Goal: Task Accomplishment & Management: Complete application form

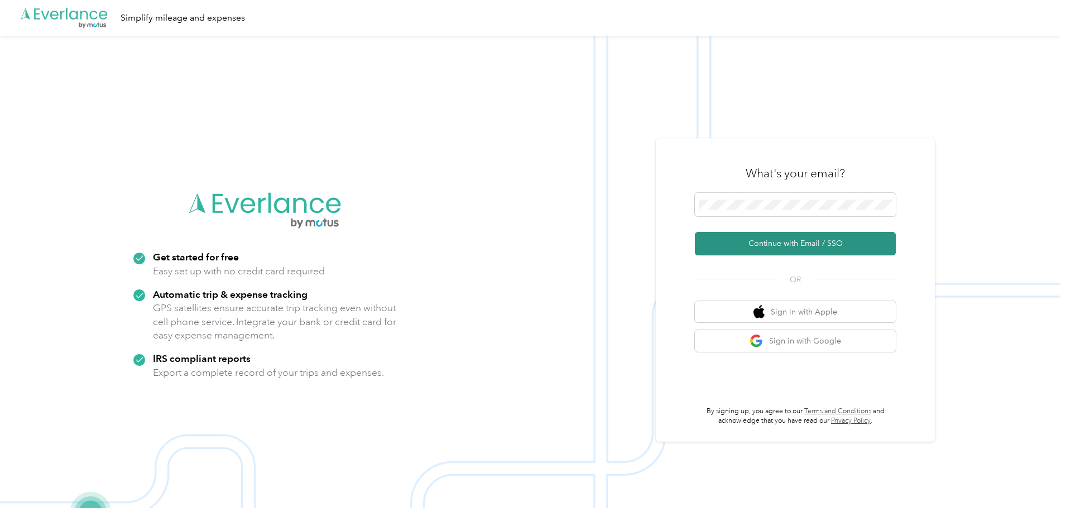
click at [818, 253] on button "Continue with Email / SSO" at bounding box center [795, 243] width 201 height 23
click at [794, 245] on button "Continue with Email / SSO" at bounding box center [795, 243] width 201 height 23
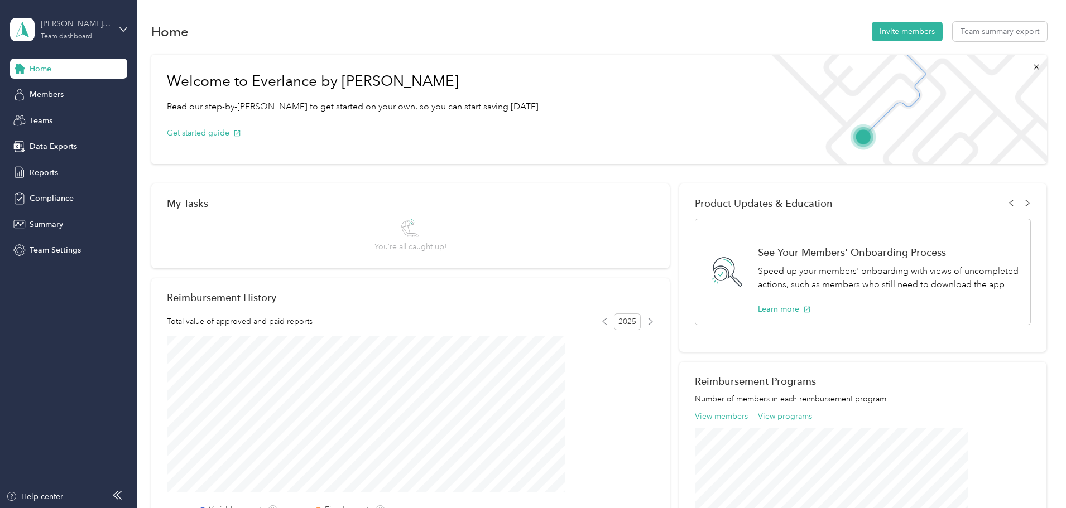
click at [95, 27] on div "[PERSON_NAME][EMAIL_ADDRESS][PERSON_NAME][DOMAIN_NAME]" at bounding box center [76, 24] width 70 height 12
click at [70, 112] on div "Personal dashboard" at bounding box center [55, 117] width 70 height 12
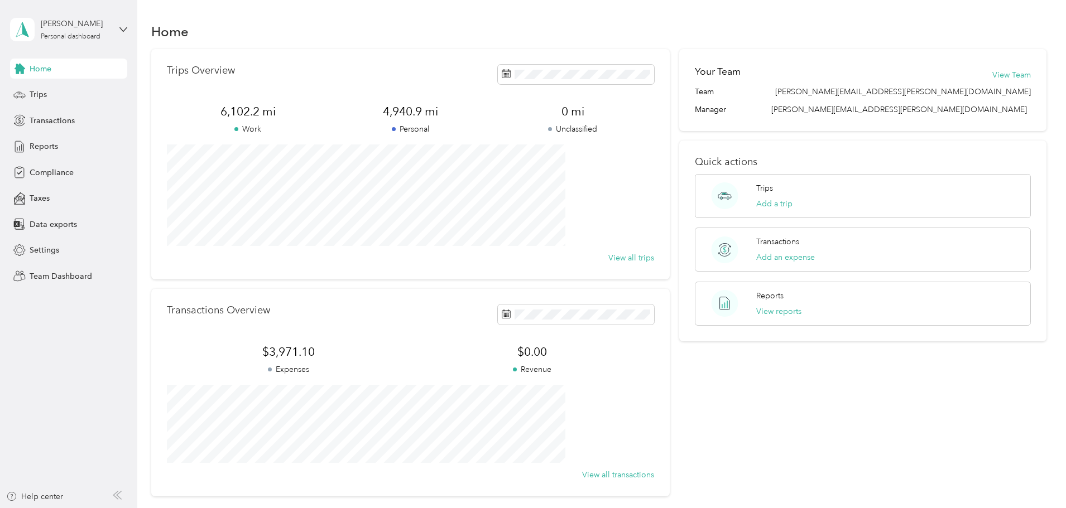
click at [150, 168] on div "Home Trips Overview 6,102.2 mi Work 4,940.9 mi Personal 0 mi Unclassified View …" at bounding box center [598, 278] width 923 height 557
click at [37, 89] on span "Trips" at bounding box center [38, 95] width 17 height 12
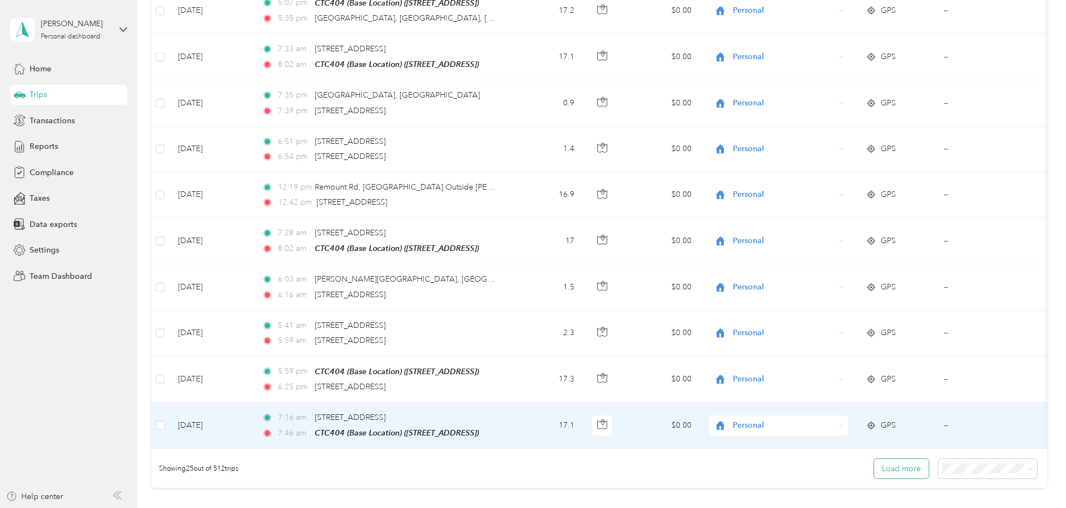
scroll to position [1029, 0]
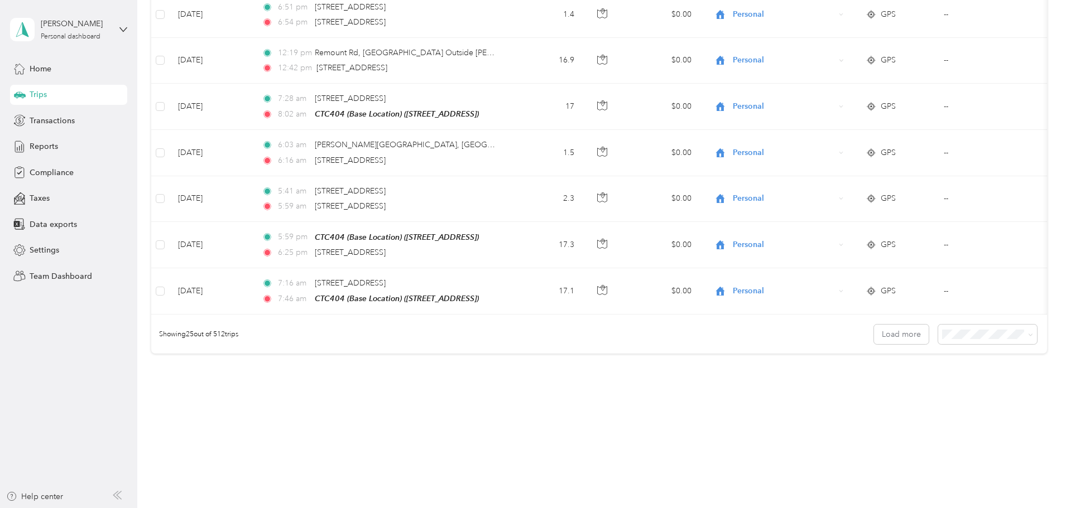
click at [884, 394] on div "100 per load" at bounding box center [910, 389] width 83 height 12
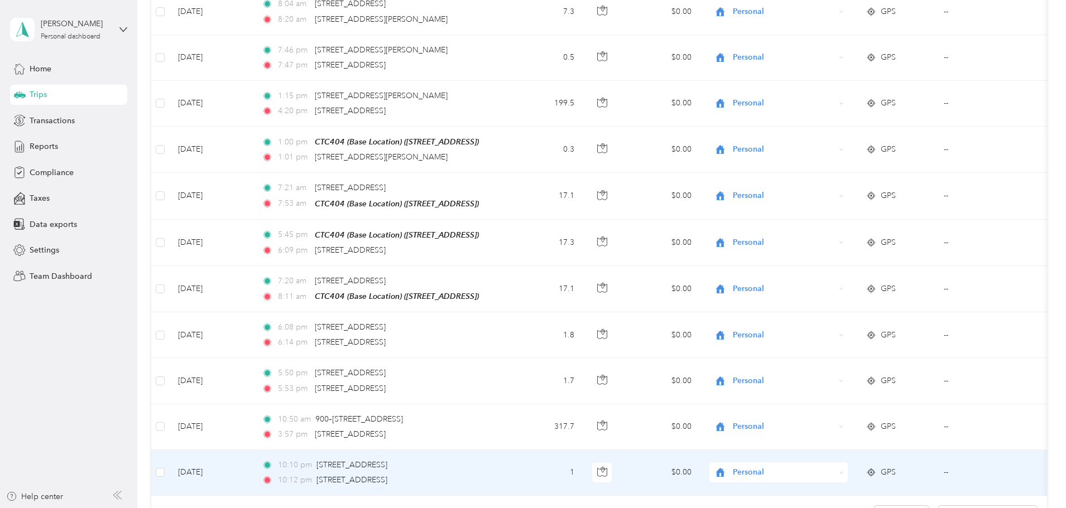
scroll to position [4305, 0]
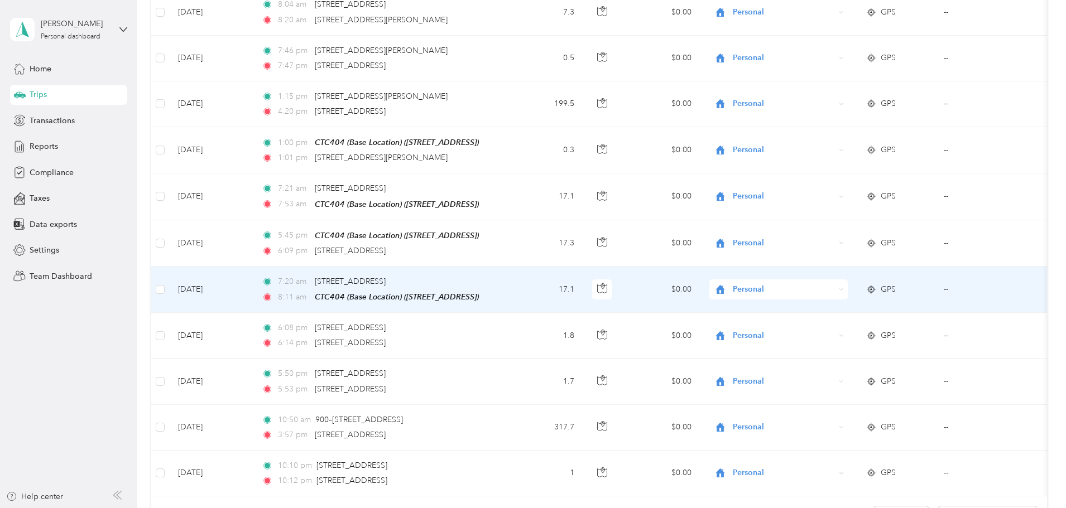
click at [828, 284] on span "Personal" at bounding box center [784, 290] width 102 height 12
click at [847, 285] on span "Convergint Technologies" at bounding box center [863, 288] width 103 height 12
click at [835, 284] on span "Personal" at bounding box center [784, 290] width 102 height 12
click at [827, 287] on span "Convergint Technologies" at bounding box center [863, 287] width 103 height 12
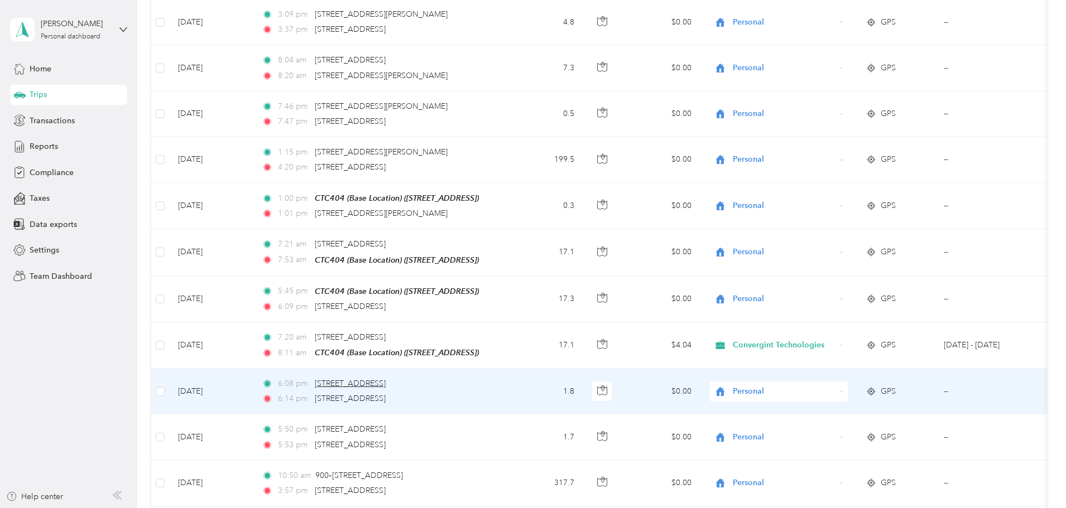
scroll to position [4193, 0]
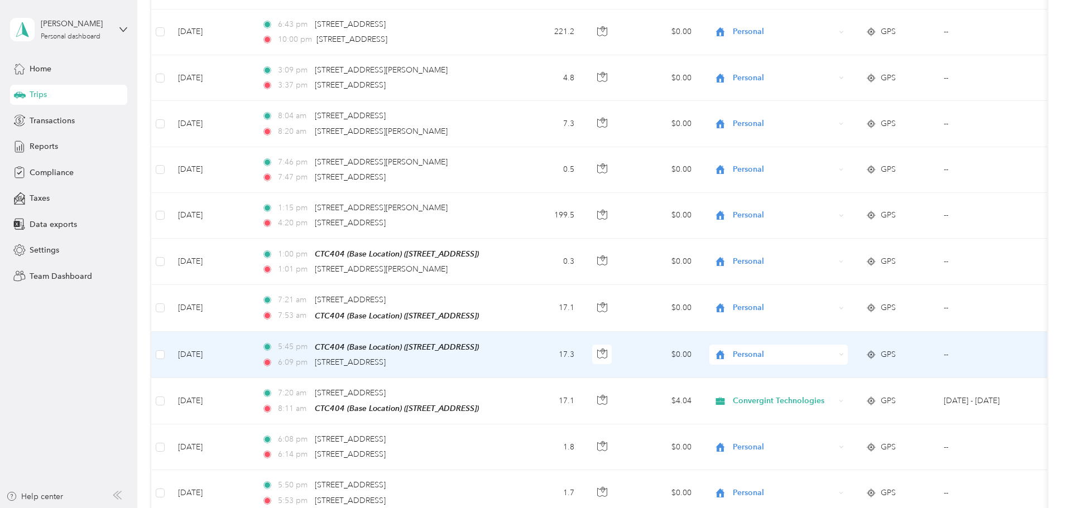
click at [823, 349] on span "Personal" at bounding box center [784, 355] width 102 height 12
click at [822, 354] on li "Convergint Technologies" at bounding box center [853, 354] width 138 height 20
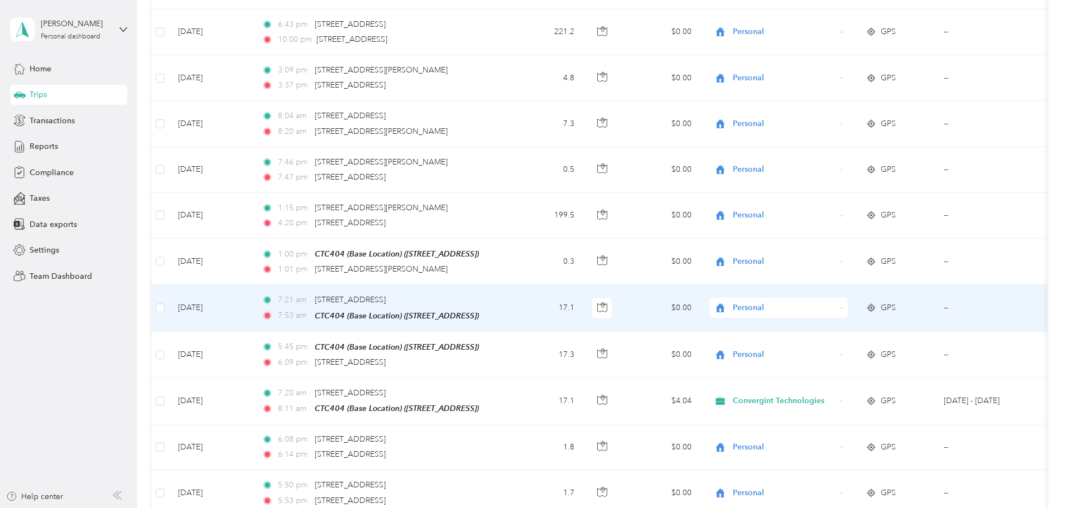
click at [828, 302] on span "Personal" at bounding box center [784, 308] width 102 height 12
click at [827, 307] on span "Convergint Technologies" at bounding box center [863, 306] width 103 height 12
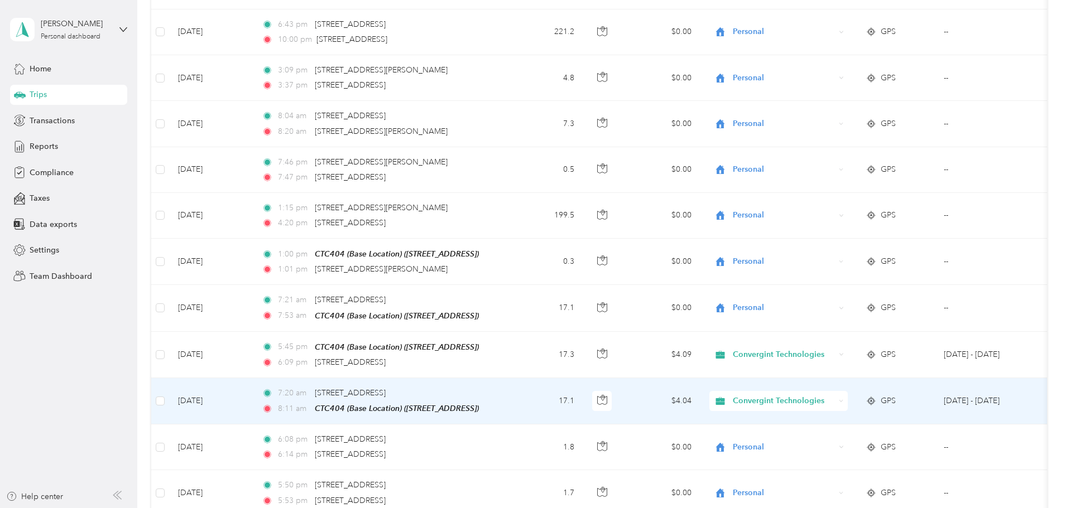
click at [835, 395] on span "Convergint Technologies" at bounding box center [784, 401] width 102 height 12
click at [824, 420] on li "Personal" at bounding box center [854, 419] width 141 height 20
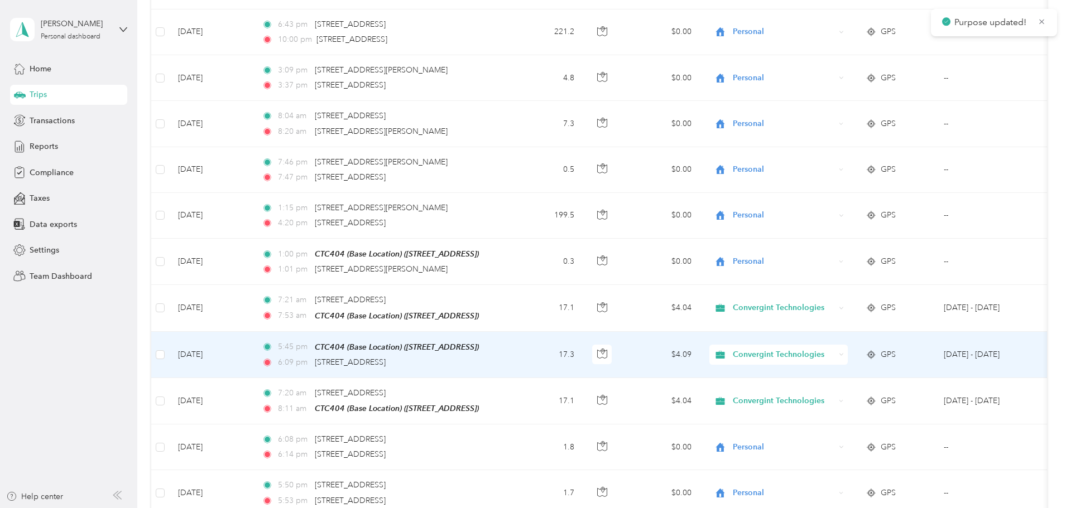
click at [835, 349] on span "Convergint Technologies" at bounding box center [784, 355] width 102 height 12
click at [828, 369] on span "Personal" at bounding box center [864, 371] width 105 height 12
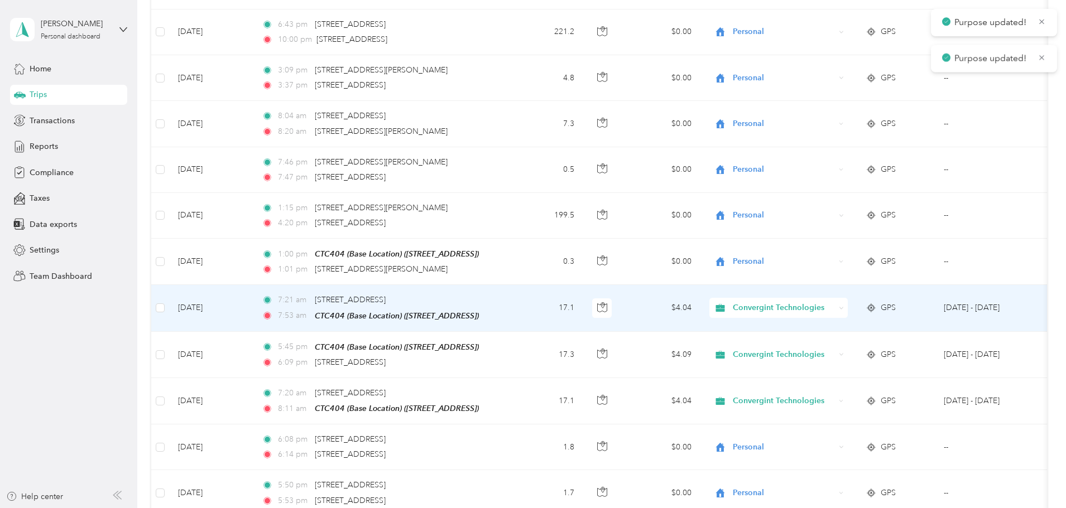
click at [835, 302] on span "Convergint Technologies" at bounding box center [784, 308] width 102 height 12
click at [828, 327] on li "Personal" at bounding box center [854, 328] width 141 height 20
click at [845, 298] on div "Convergint Technologies" at bounding box center [778, 308] width 138 height 20
click at [823, 327] on span "Personal" at bounding box center [864, 324] width 105 height 12
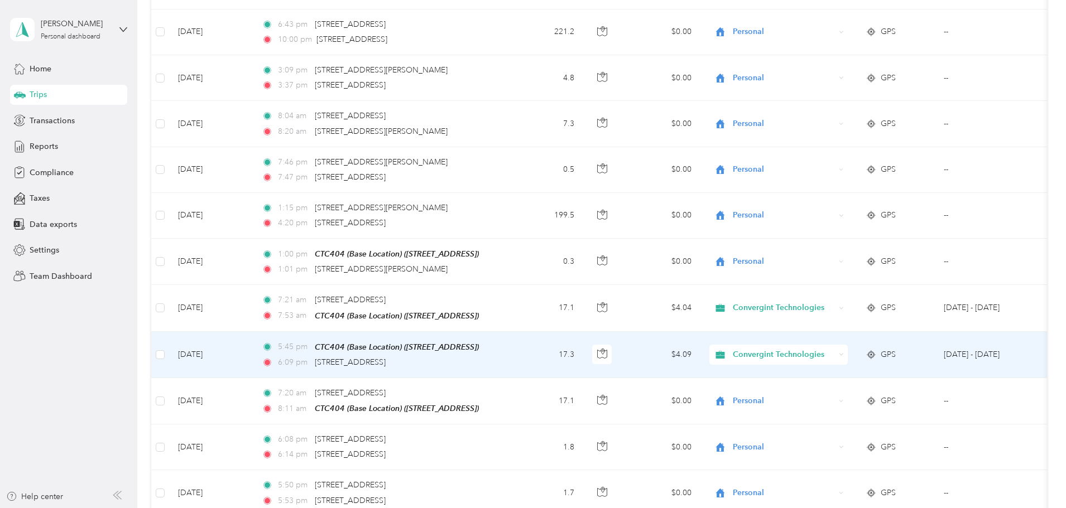
click at [815, 349] on span "Convergint Technologies" at bounding box center [784, 355] width 102 height 12
click at [800, 371] on icon at bounding box center [798, 366] width 9 height 9
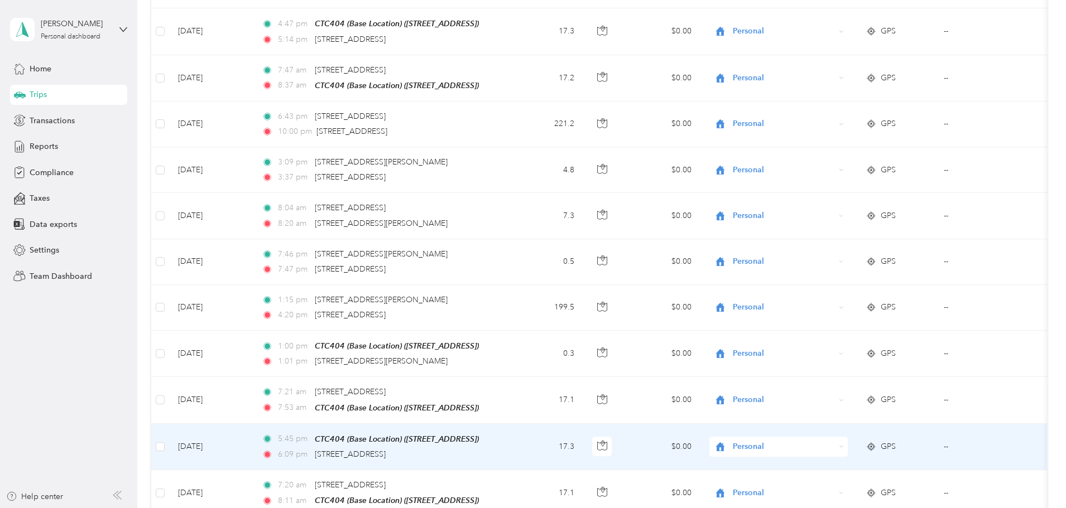
scroll to position [4082, 0]
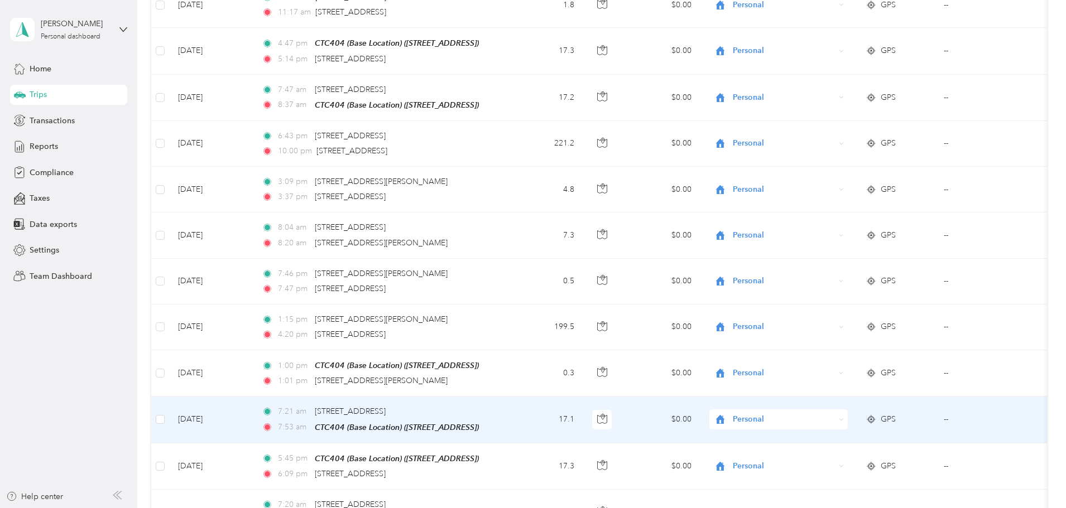
click at [810, 414] on span "Personal" at bounding box center [784, 420] width 102 height 12
click at [823, 421] on li "Convergint Technologies" at bounding box center [853, 414] width 138 height 20
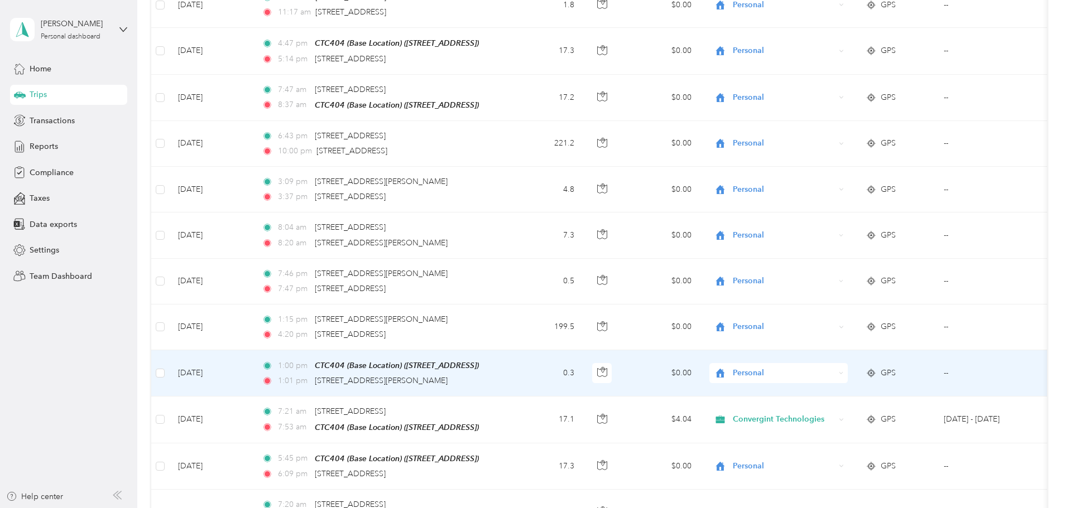
click at [826, 367] on span "Personal" at bounding box center [784, 373] width 102 height 12
click at [826, 373] on span "Convergint Technologies" at bounding box center [863, 368] width 103 height 12
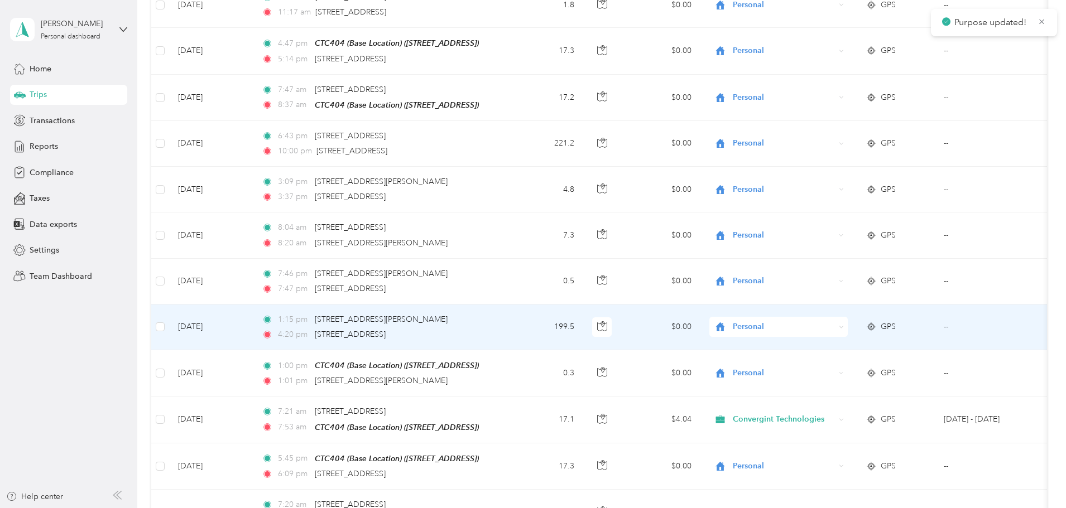
click at [827, 321] on span "Personal" at bounding box center [784, 327] width 102 height 12
click at [821, 324] on span "Convergint Technologies" at bounding box center [863, 325] width 103 height 12
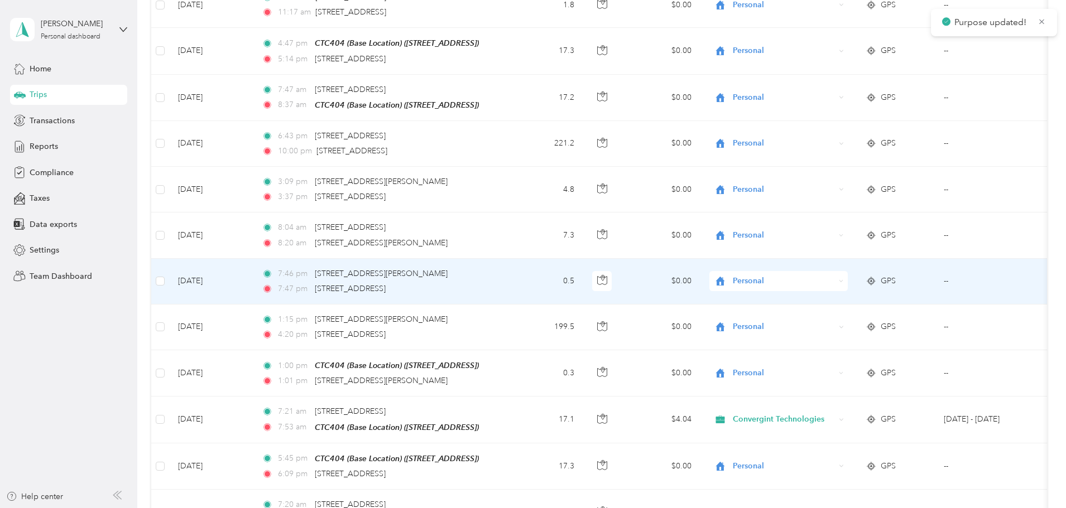
click at [820, 275] on span "Personal" at bounding box center [784, 281] width 102 height 12
click at [814, 281] on span "Convergint Technologies" at bounding box center [863, 276] width 103 height 12
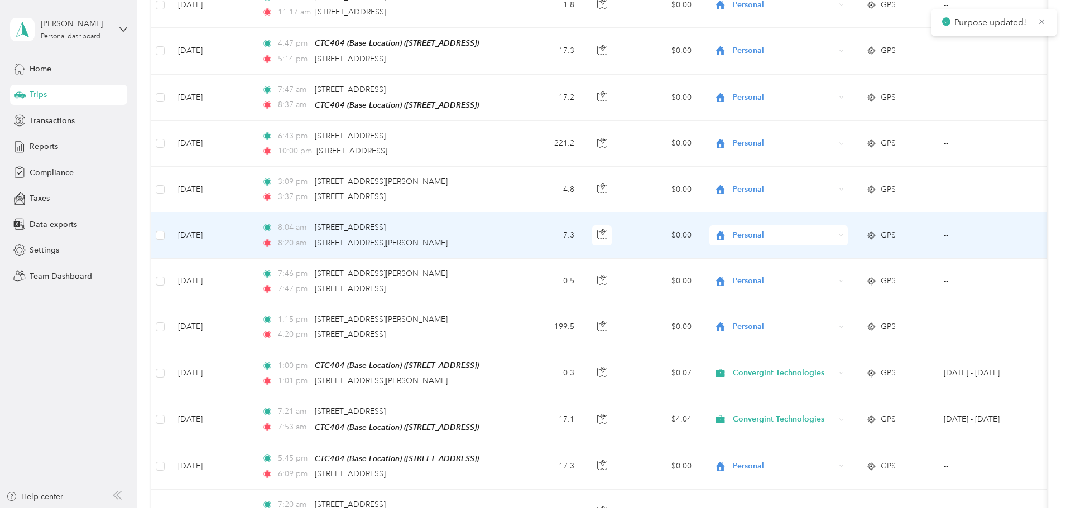
click at [813, 229] on span "Personal" at bounding box center [784, 235] width 102 height 12
click at [822, 234] on span "Convergint Technologies" at bounding box center [863, 230] width 103 height 12
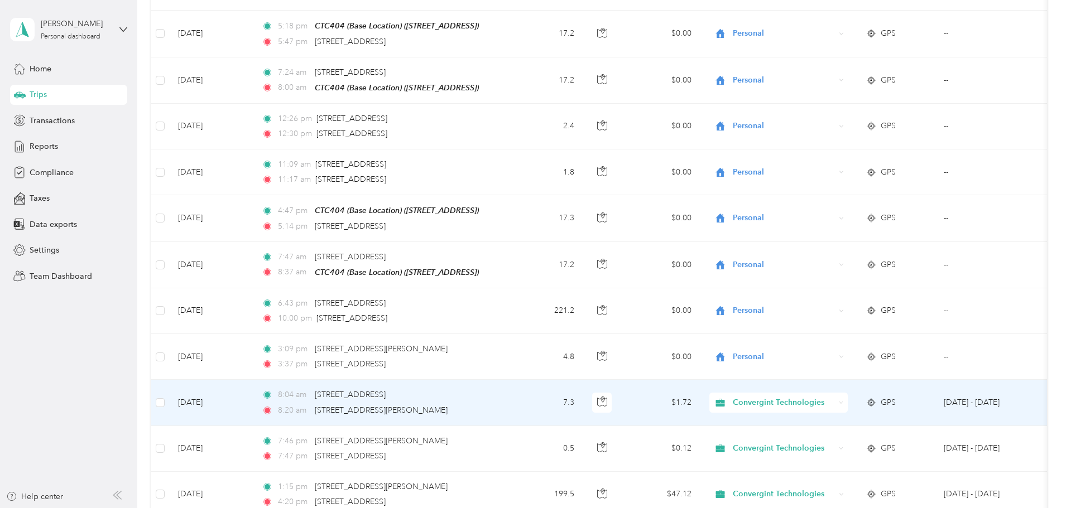
scroll to position [3970, 0]
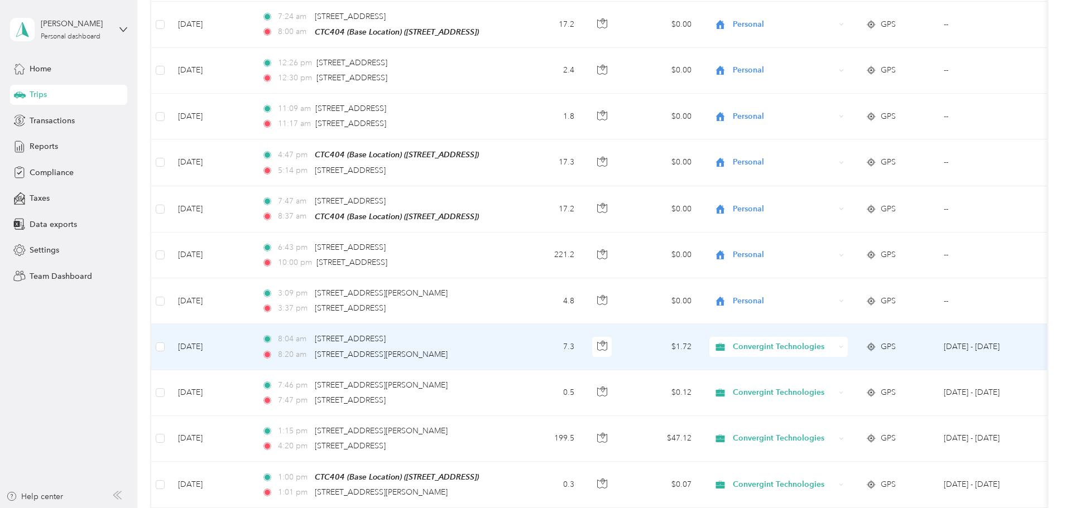
click at [830, 341] on span "Convergint Technologies" at bounding box center [784, 347] width 102 height 12
click at [821, 367] on li "Personal" at bounding box center [854, 362] width 141 height 20
click at [819, 341] on span "Personal" at bounding box center [784, 347] width 102 height 12
click at [813, 349] on li "Convergint Technologies" at bounding box center [853, 342] width 138 height 20
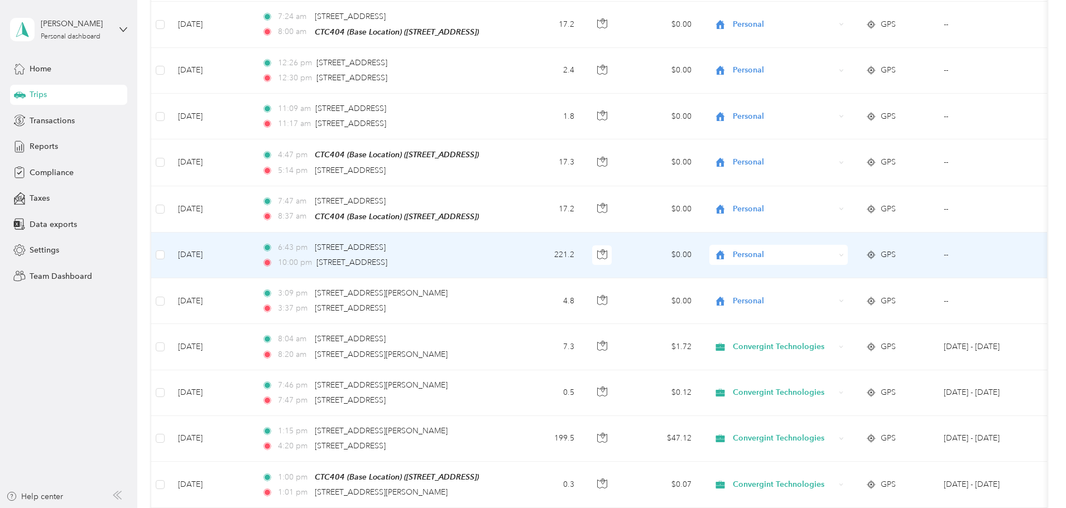
click at [823, 249] on span "Personal" at bounding box center [784, 255] width 102 height 12
click at [831, 255] on span "Convergint Technologies" at bounding box center [863, 249] width 103 height 12
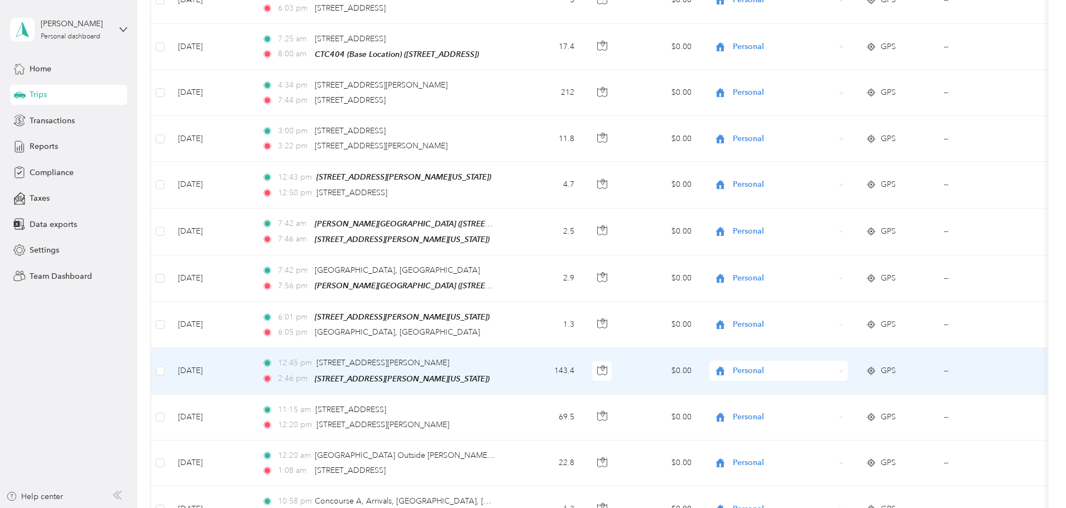
scroll to position [2128, 0]
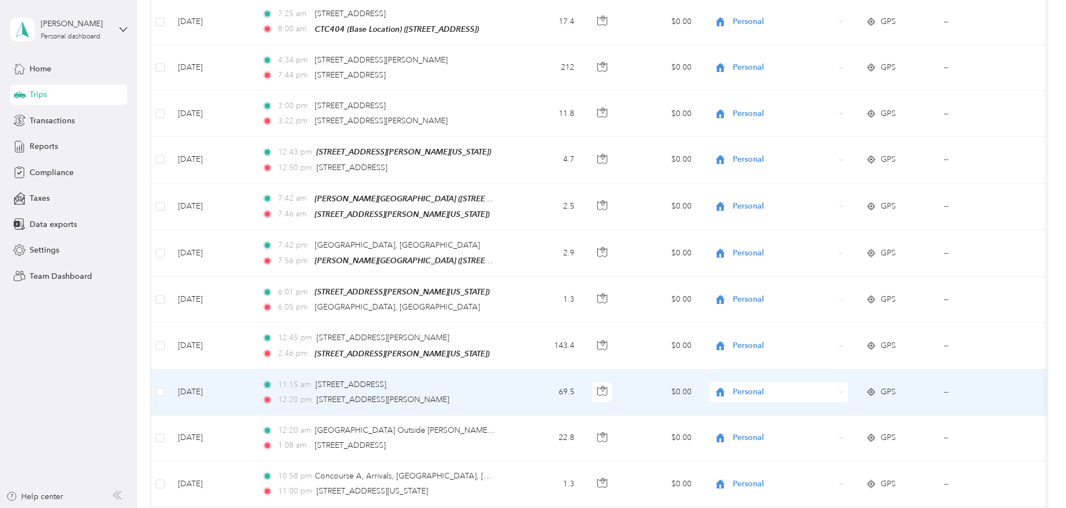
click at [814, 386] on span "Personal" at bounding box center [784, 392] width 102 height 12
click at [820, 397] on span "Convergint Technologies" at bounding box center [863, 399] width 103 height 12
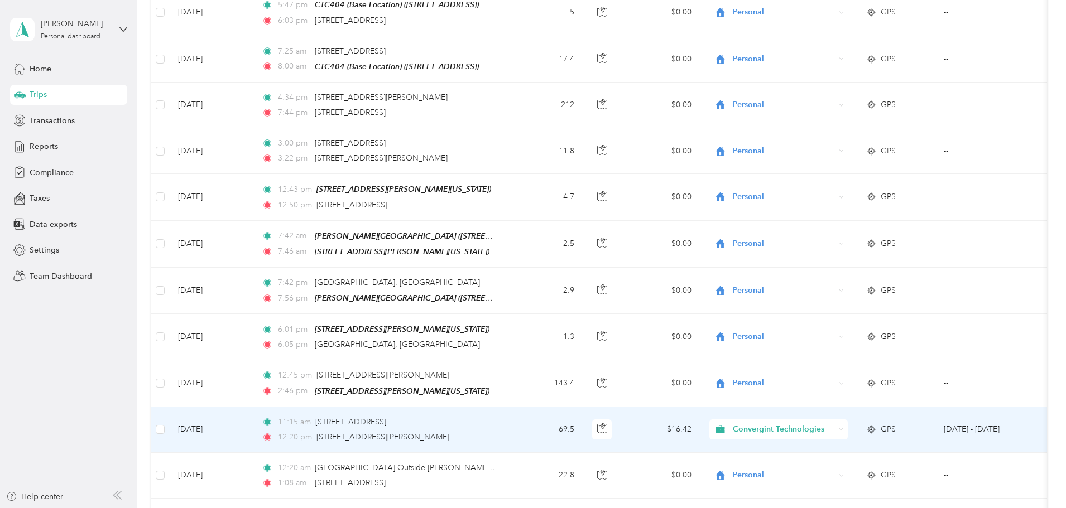
scroll to position [2072, 0]
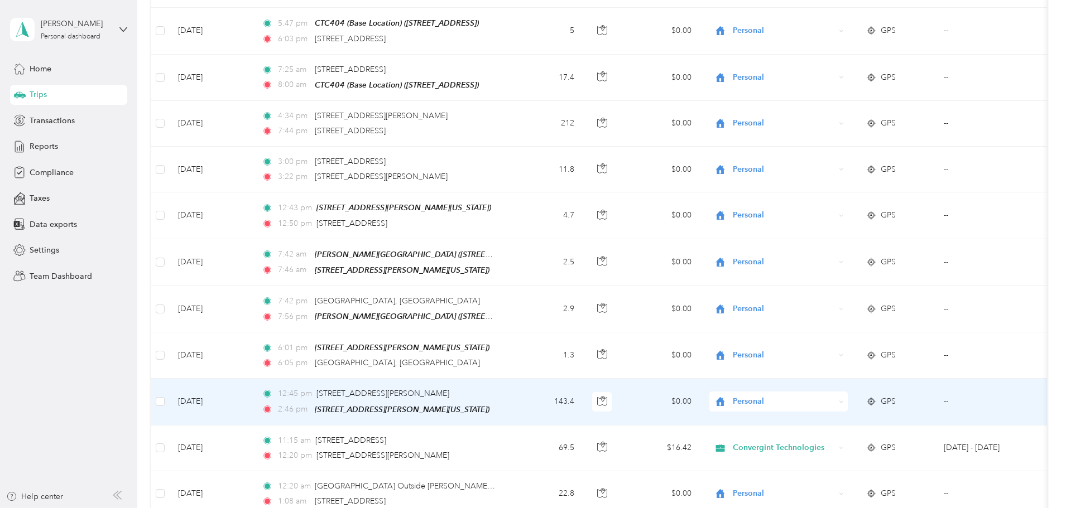
click at [824, 396] on span "Personal" at bounding box center [784, 402] width 102 height 12
click at [823, 409] on li "Convergint Technologies" at bounding box center [853, 404] width 138 height 20
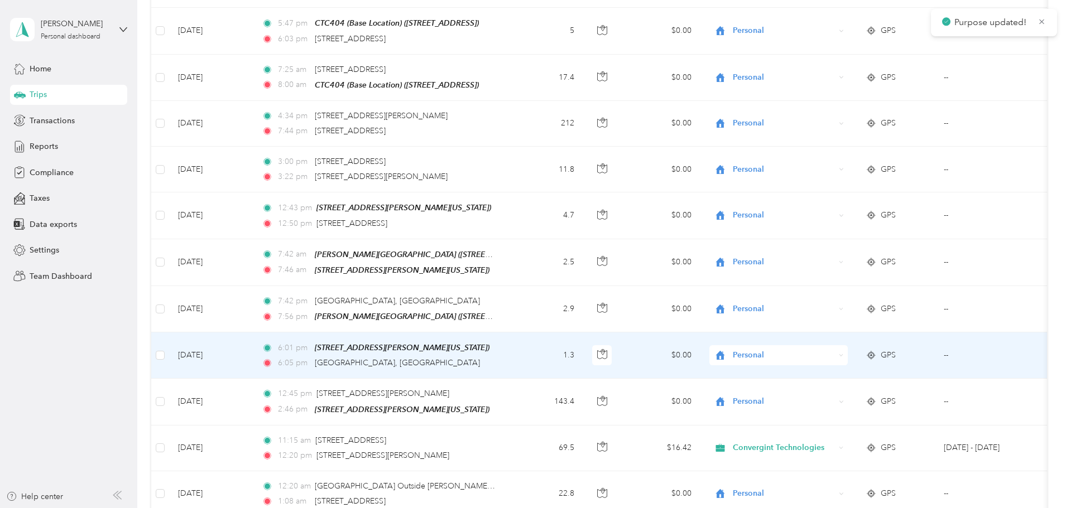
click at [823, 349] on span "Personal" at bounding box center [784, 355] width 102 height 12
click at [823, 363] on li "Convergint Technologies" at bounding box center [853, 363] width 138 height 20
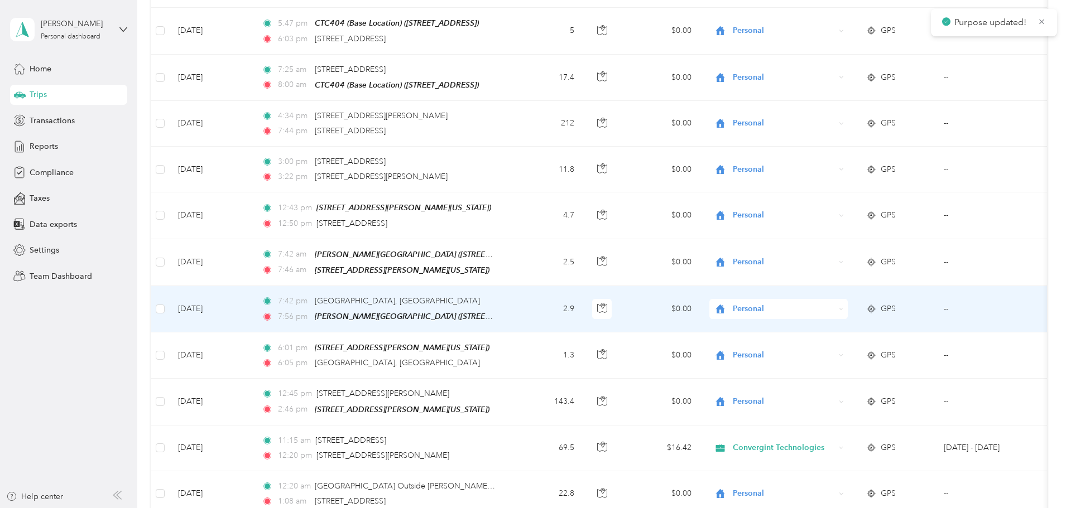
click at [822, 303] on span "Personal" at bounding box center [784, 309] width 102 height 12
click at [816, 317] on li "Convergint Technologies" at bounding box center [853, 311] width 138 height 20
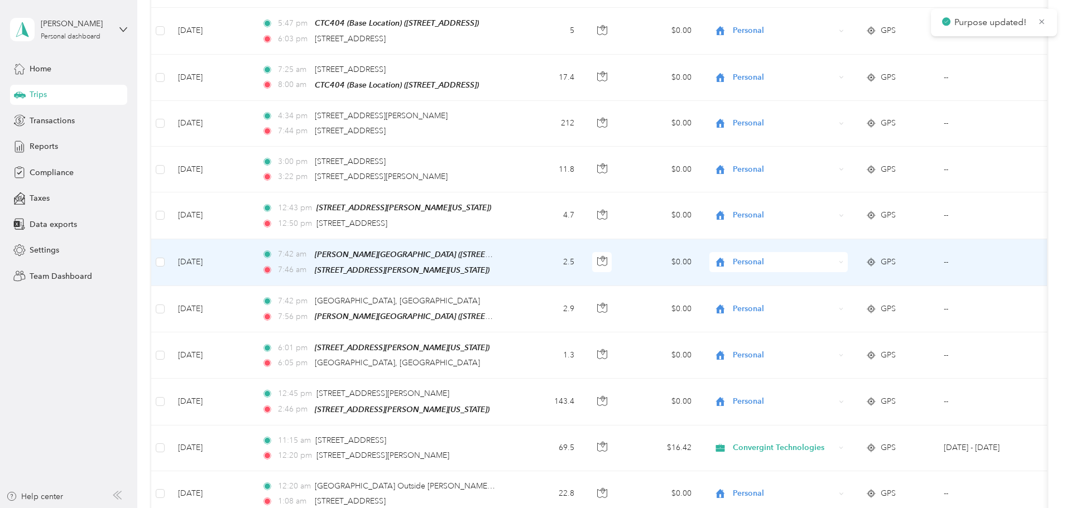
click at [818, 256] on span "Personal" at bounding box center [784, 262] width 102 height 12
click at [815, 271] on li "Convergint Technologies" at bounding box center [853, 269] width 138 height 20
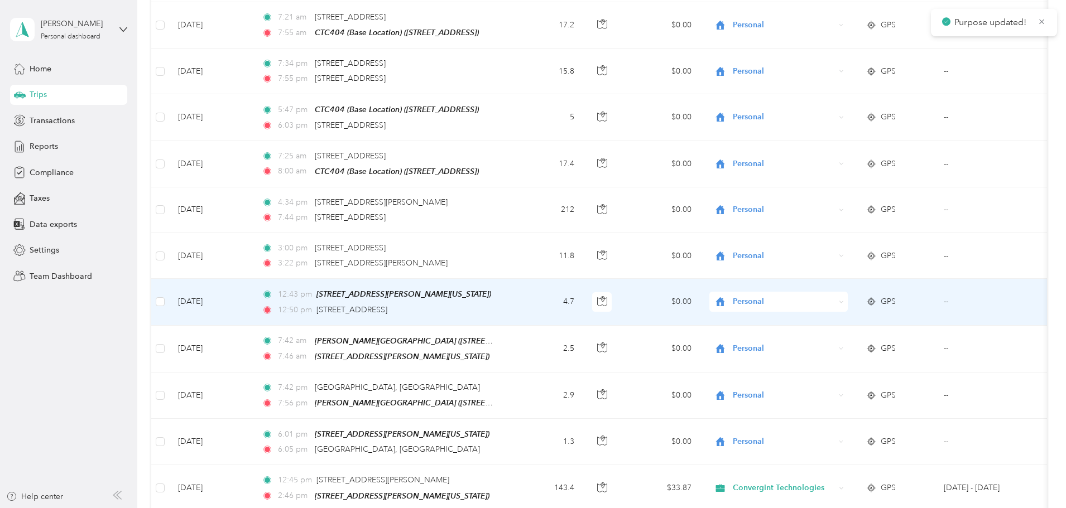
scroll to position [2017, 0]
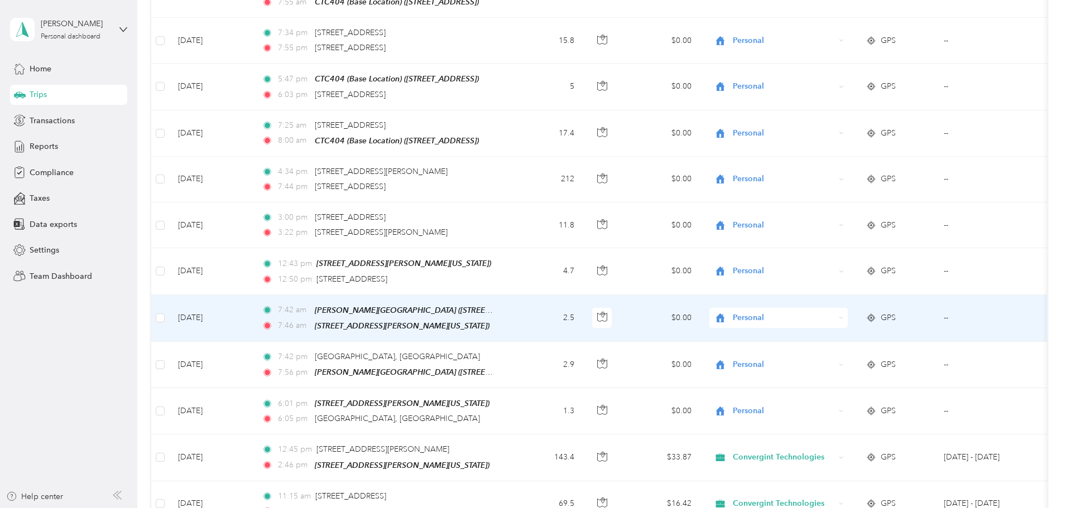
click at [822, 312] on span "Personal" at bounding box center [784, 318] width 102 height 12
click at [817, 326] on span "Convergint Technologies" at bounding box center [863, 327] width 103 height 12
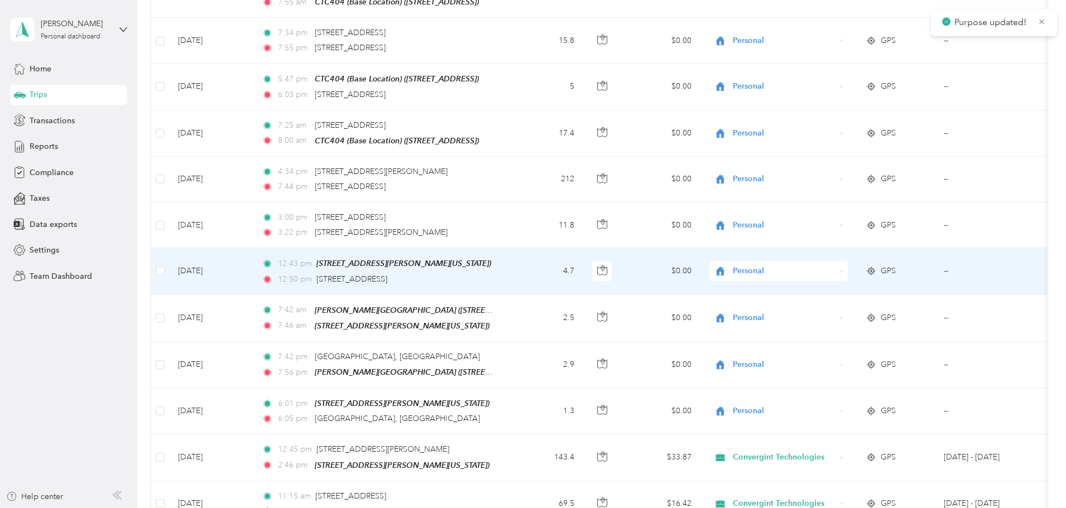
click at [826, 265] on span "Personal" at bounding box center [784, 271] width 102 height 12
click at [824, 283] on li "Convergint Technologies" at bounding box center [853, 275] width 138 height 20
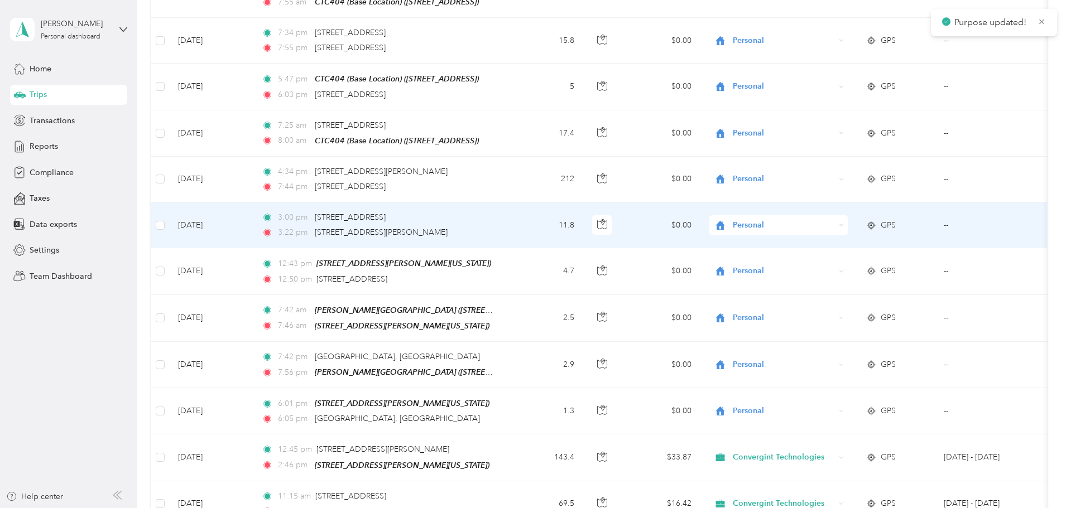
click at [817, 219] on span "Personal" at bounding box center [784, 225] width 102 height 12
click at [824, 234] on span "Convergint Technologies" at bounding box center [863, 235] width 103 height 12
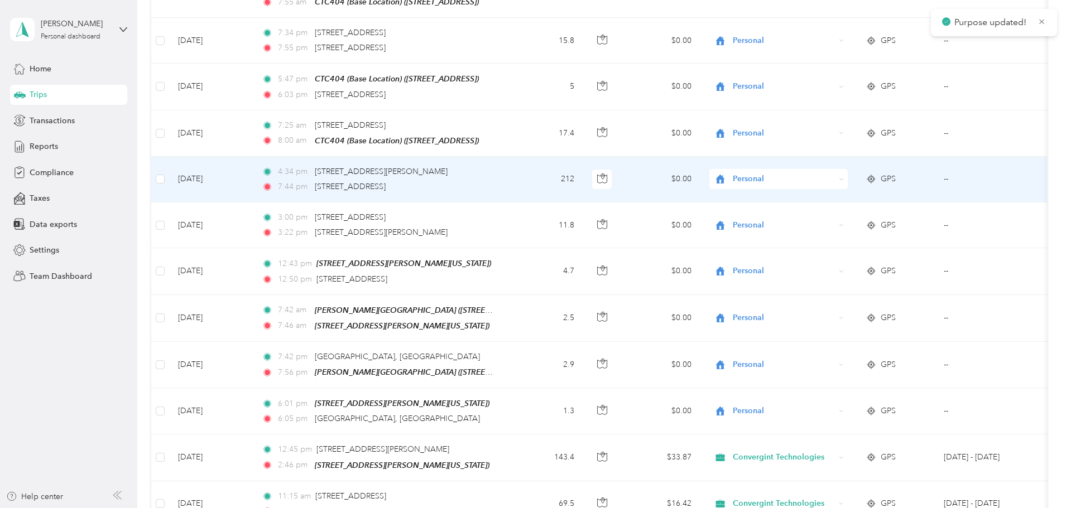
click at [828, 173] on span "Personal" at bounding box center [784, 179] width 102 height 12
click at [832, 190] on li "Convergint Technologies" at bounding box center [853, 184] width 138 height 20
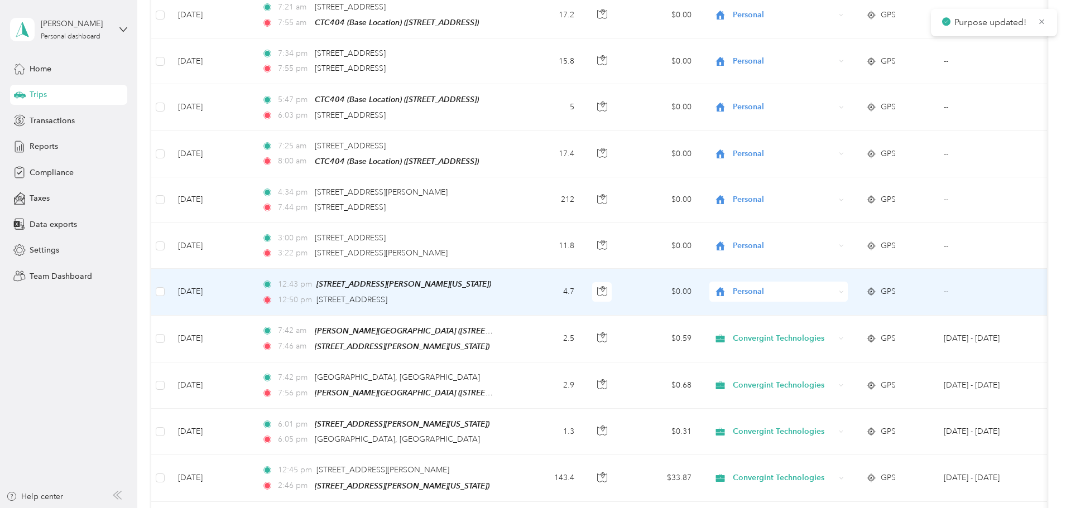
scroll to position [1961, 0]
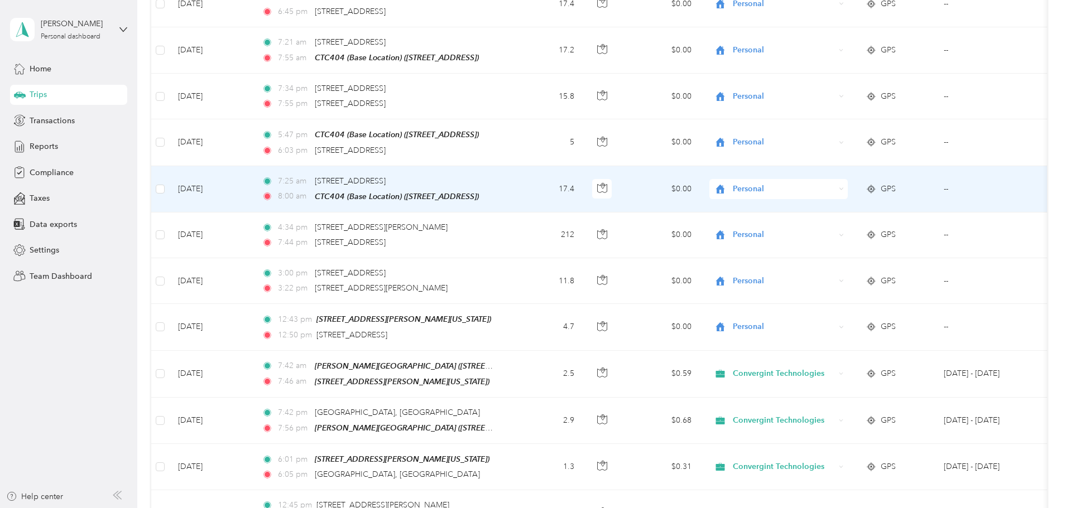
click at [821, 183] on span "Personal" at bounding box center [784, 189] width 102 height 12
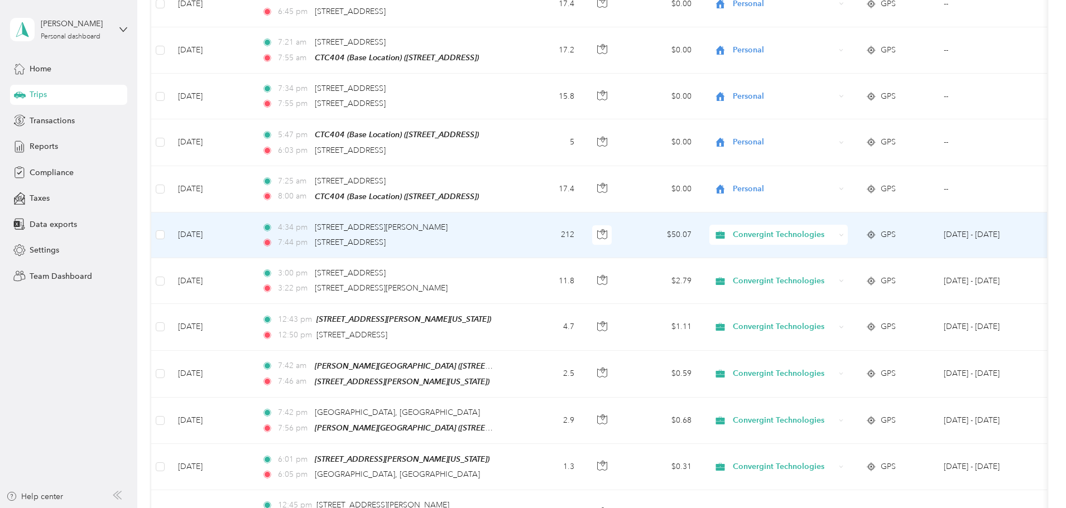
click at [510, 225] on td "4:34 pm [STREET_ADDRESS][PERSON_NAME] 7:44 pm [STREET_ADDRESS]" at bounding box center [381, 236] width 257 height 46
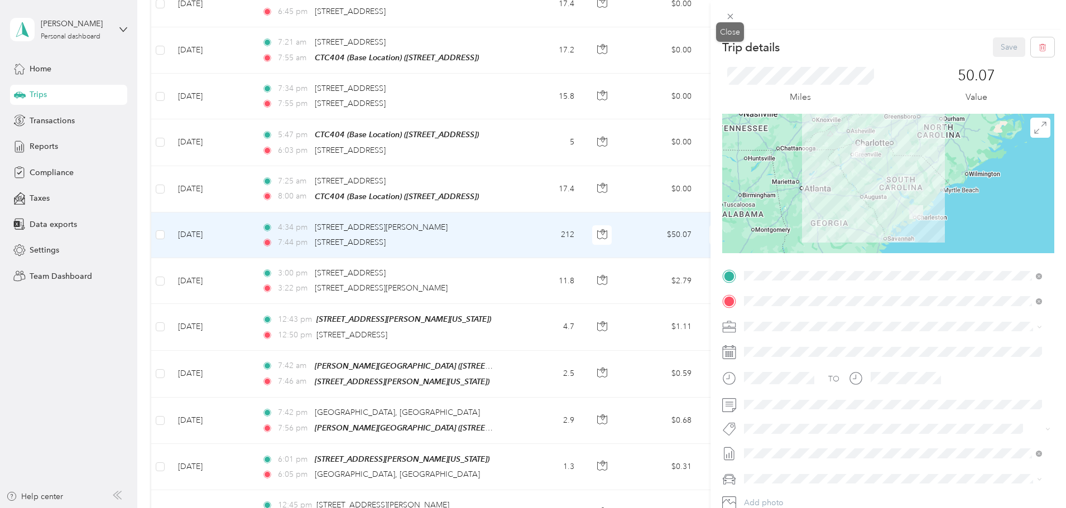
drag, startPoint x: 727, startPoint y: 16, endPoint x: 723, endPoint y: 31, distance: 15.6
click at [727, 18] on icon at bounding box center [730, 16] width 9 height 9
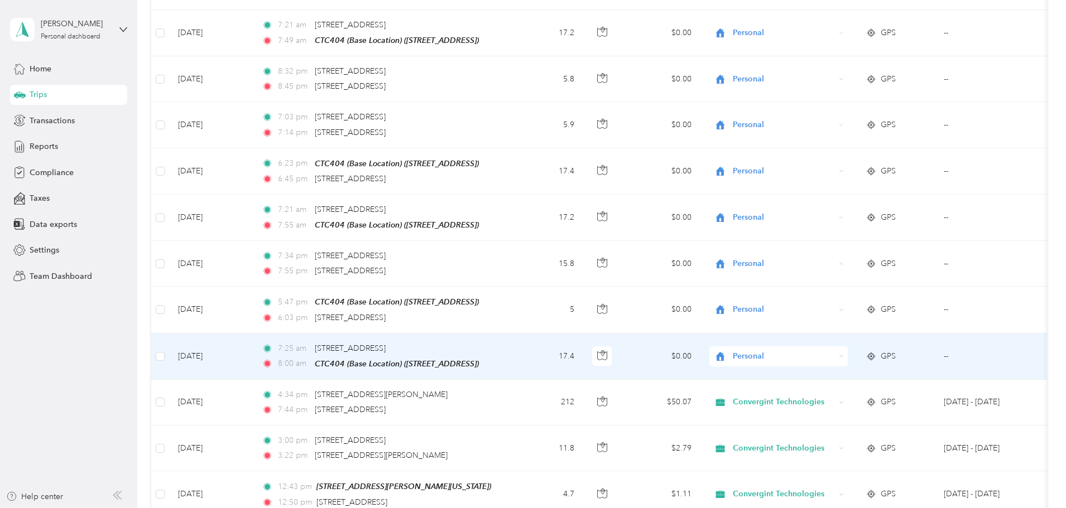
scroll to position [1849, 0]
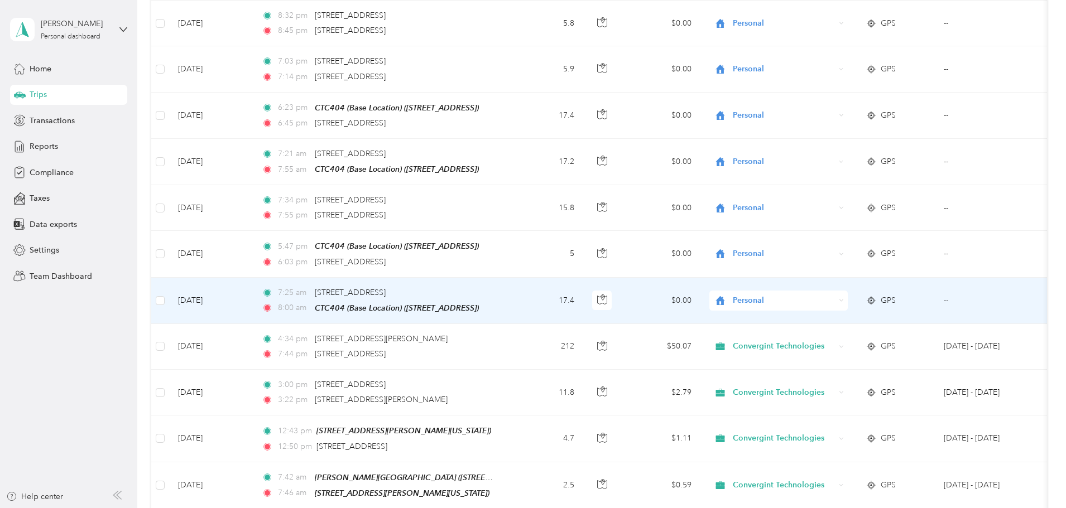
click at [820, 295] on span "Personal" at bounding box center [784, 301] width 102 height 12
click at [819, 313] on li "Convergint Technologies" at bounding box center [853, 307] width 138 height 20
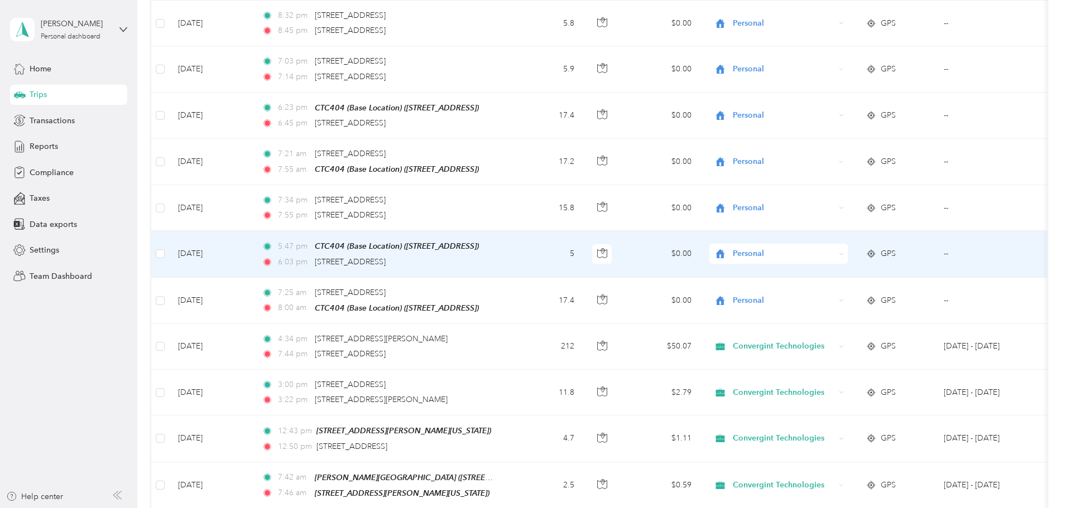
click at [814, 248] on span "Personal" at bounding box center [784, 254] width 102 height 12
click at [822, 265] on li "Convergint Technologies" at bounding box center [853, 261] width 138 height 20
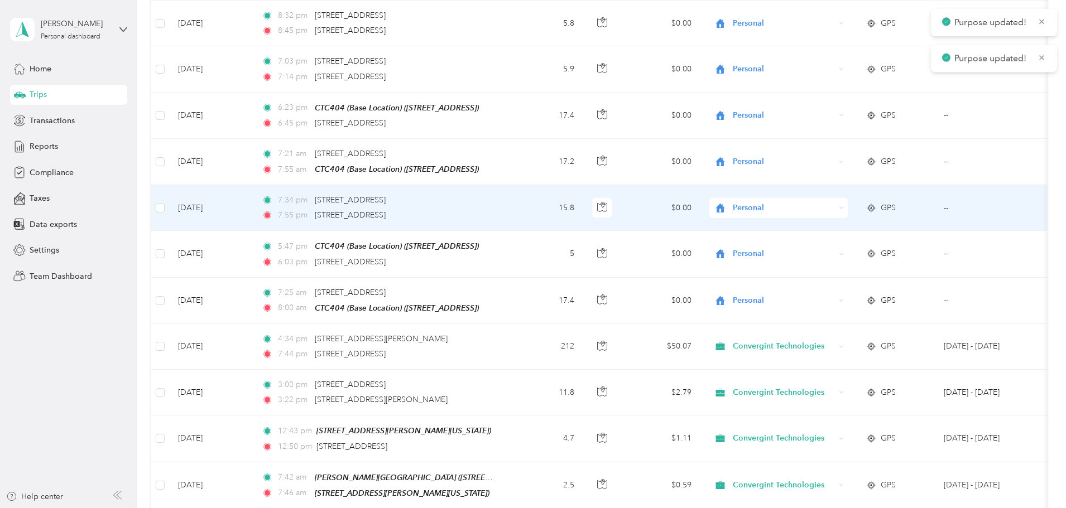
click at [827, 202] on span "Personal" at bounding box center [784, 208] width 102 height 12
click at [831, 219] on li "Convergint Technologies" at bounding box center [853, 215] width 138 height 20
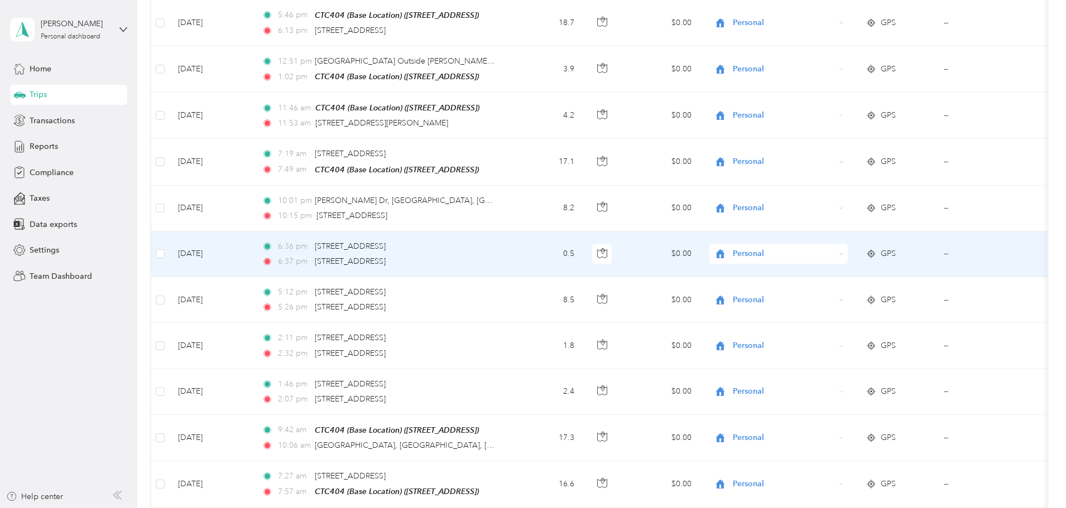
scroll to position [286, 0]
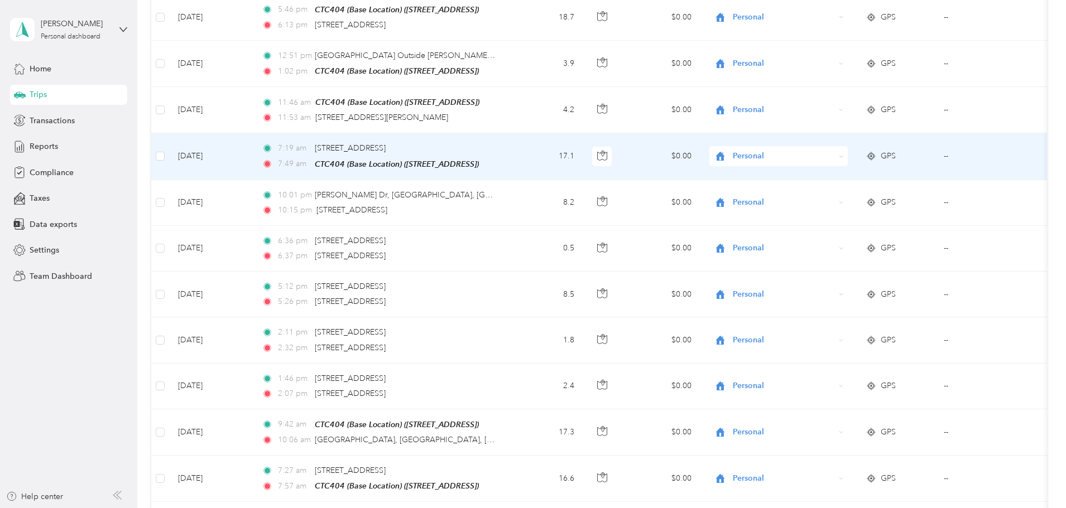
click at [835, 150] on span "Personal" at bounding box center [784, 156] width 102 height 12
click at [828, 169] on span "Convergint Technologies" at bounding box center [863, 173] width 103 height 12
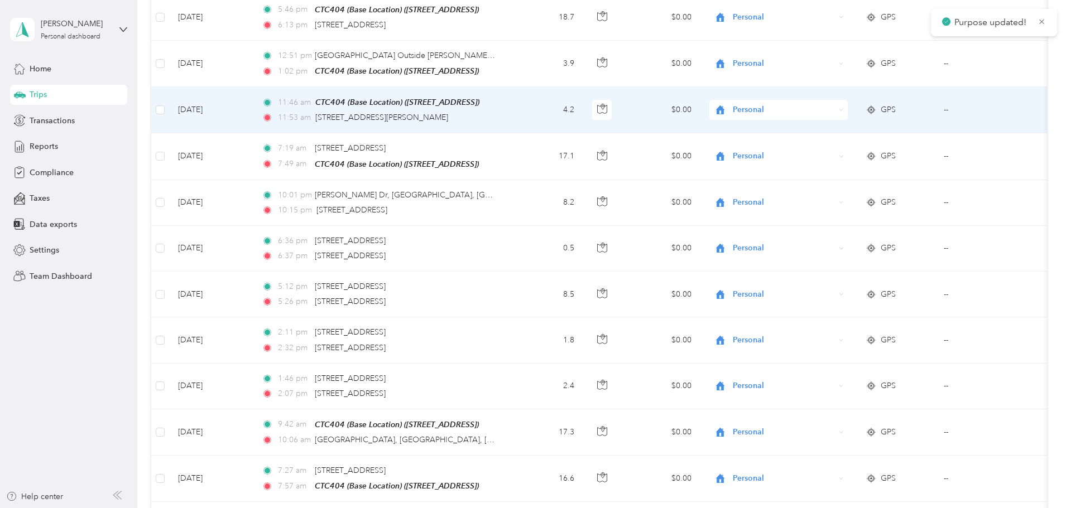
click at [827, 108] on span "Personal" at bounding box center [784, 110] width 102 height 12
click at [820, 131] on li "Convergint Technologies" at bounding box center [853, 123] width 138 height 20
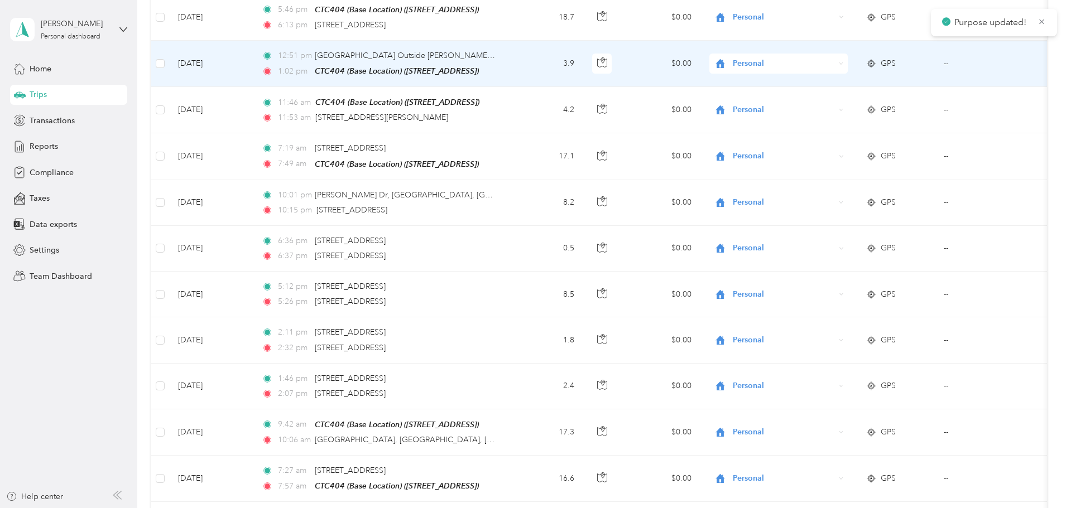
click at [824, 65] on span "Personal" at bounding box center [784, 63] width 102 height 12
click at [822, 85] on li "Convergint Technologies" at bounding box center [853, 83] width 138 height 20
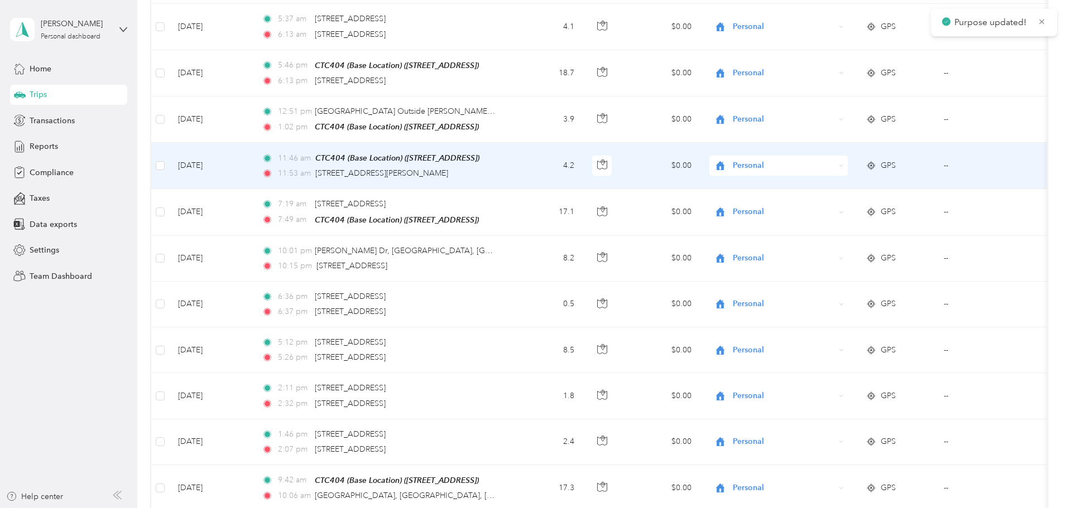
scroll to position [175, 0]
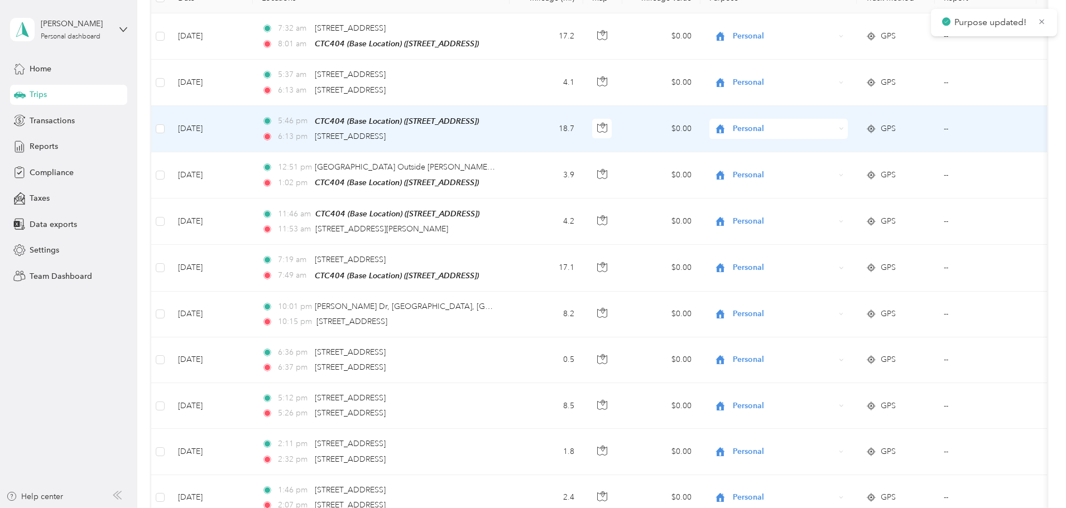
click at [820, 128] on span "Personal" at bounding box center [784, 129] width 102 height 12
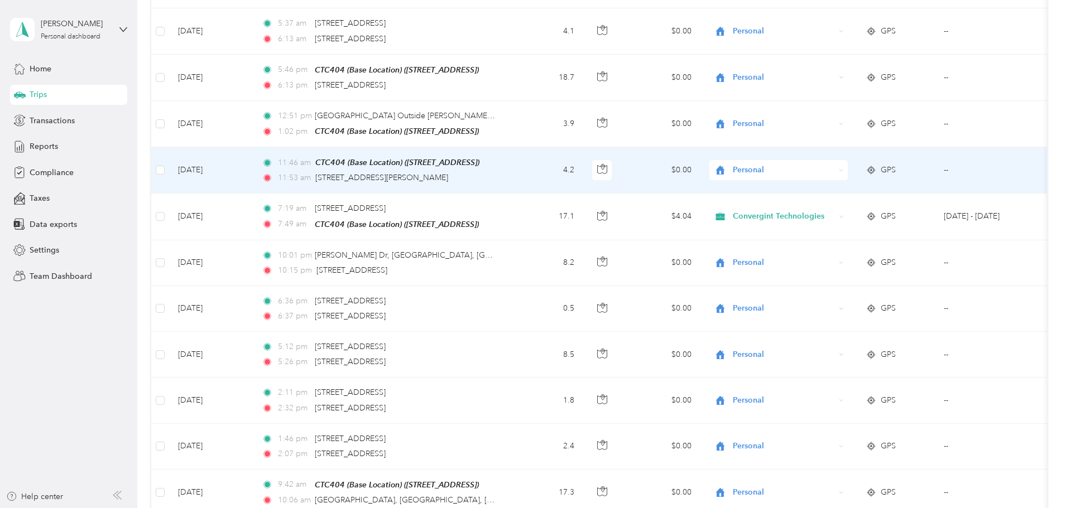
scroll to position [231, 0]
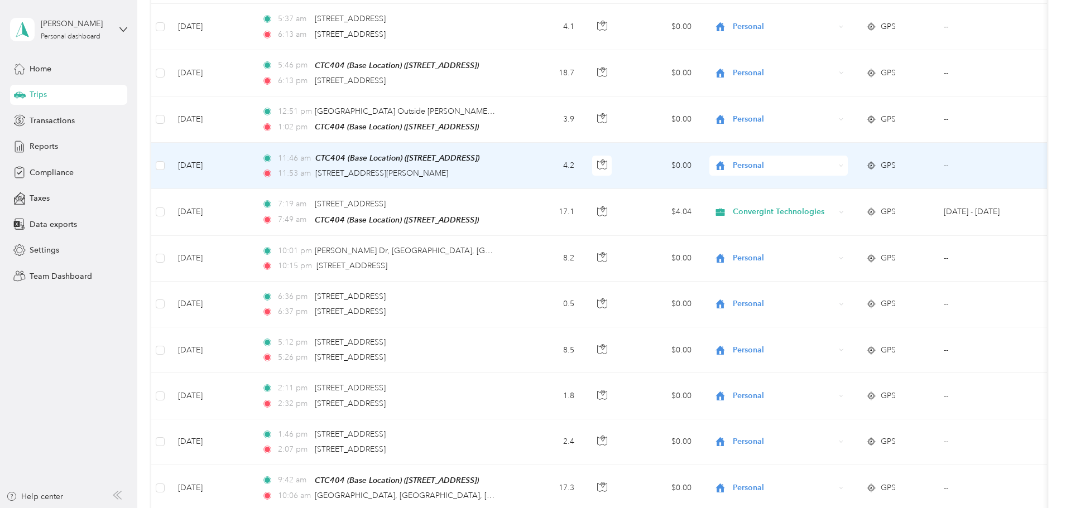
click at [831, 164] on span "Personal" at bounding box center [784, 166] width 102 height 12
click at [833, 183] on span "Convergint Technologies" at bounding box center [863, 181] width 103 height 12
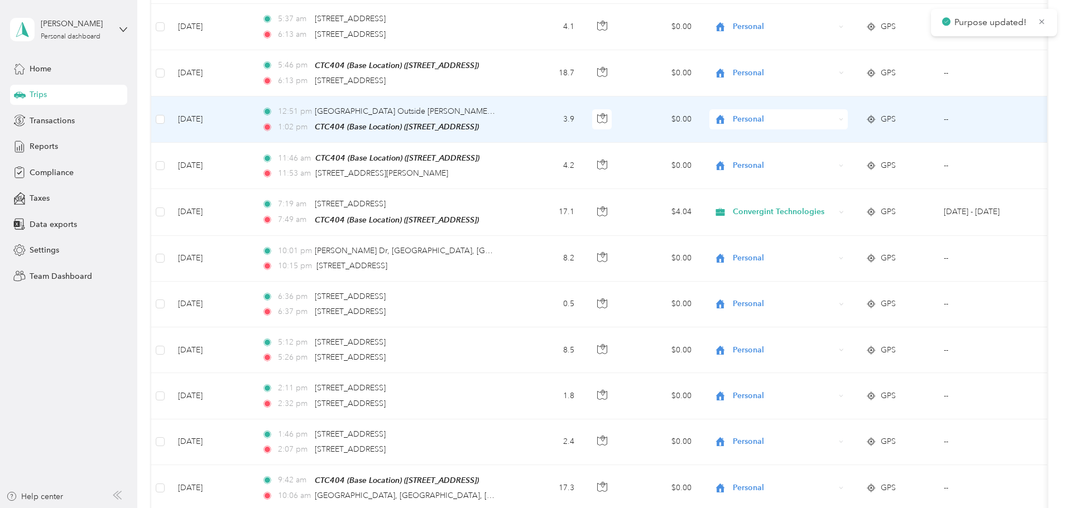
click at [835, 116] on span "Personal" at bounding box center [784, 119] width 102 height 12
click at [844, 142] on ol "Convergint Technologies Personal" at bounding box center [853, 143] width 138 height 39
click at [830, 114] on span "Personal" at bounding box center [784, 119] width 102 height 12
click at [847, 135] on span "Convergint Technologies" at bounding box center [863, 136] width 103 height 12
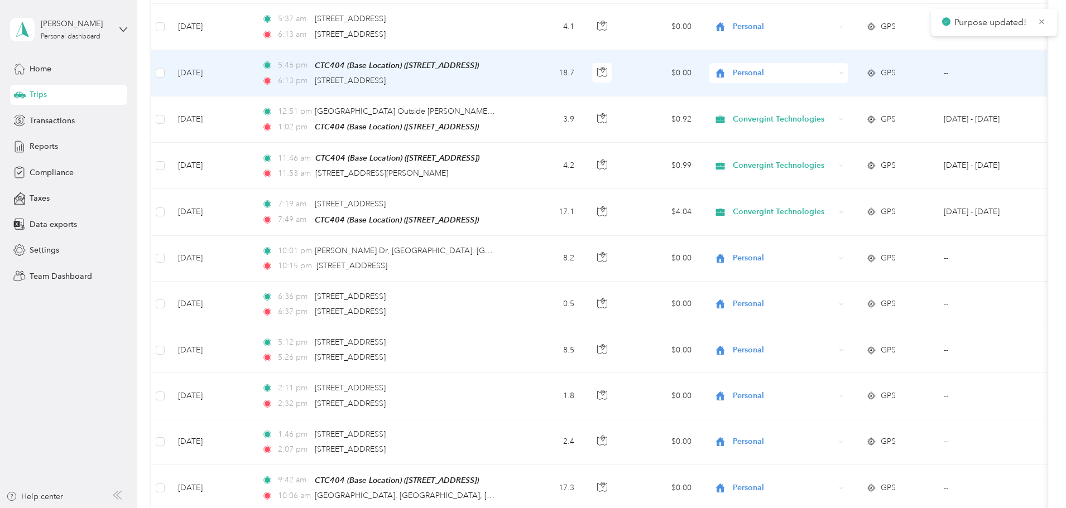
click at [820, 68] on span "Personal" at bounding box center [784, 73] width 102 height 12
click at [835, 67] on span "Personal" at bounding box center [784, 73] width 102 height 12
click at [845, 88] on span "Convergint Technologies" at bounding box center [863, 87] width 103 height 12
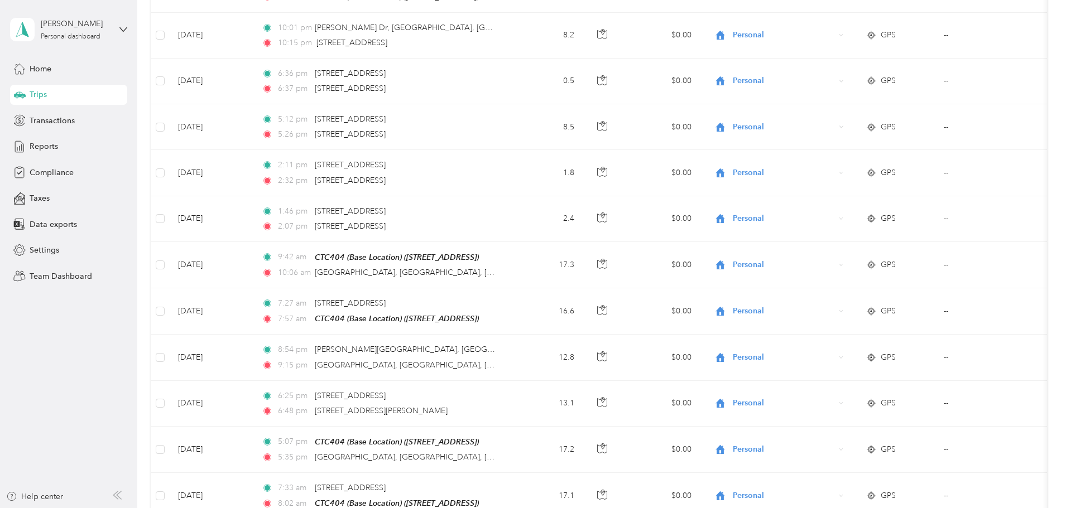
scroll to position [0, 0]
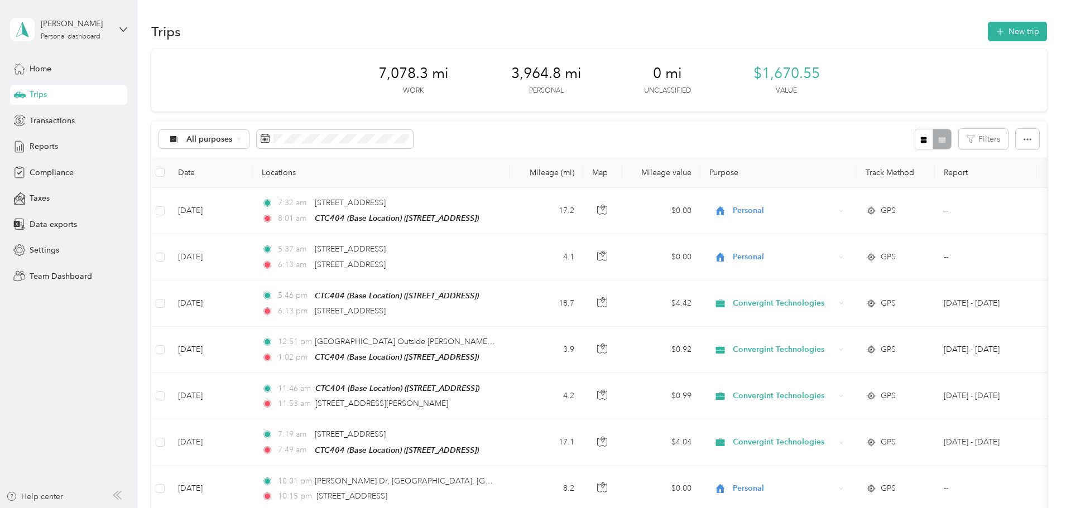
click at [574, 131] on div "All purposes Filters" at bounding box center [599, 139] width 896 height 36
click at [38, 142] on span "Reports" at bounding box center [44, 147] width 28 height 12
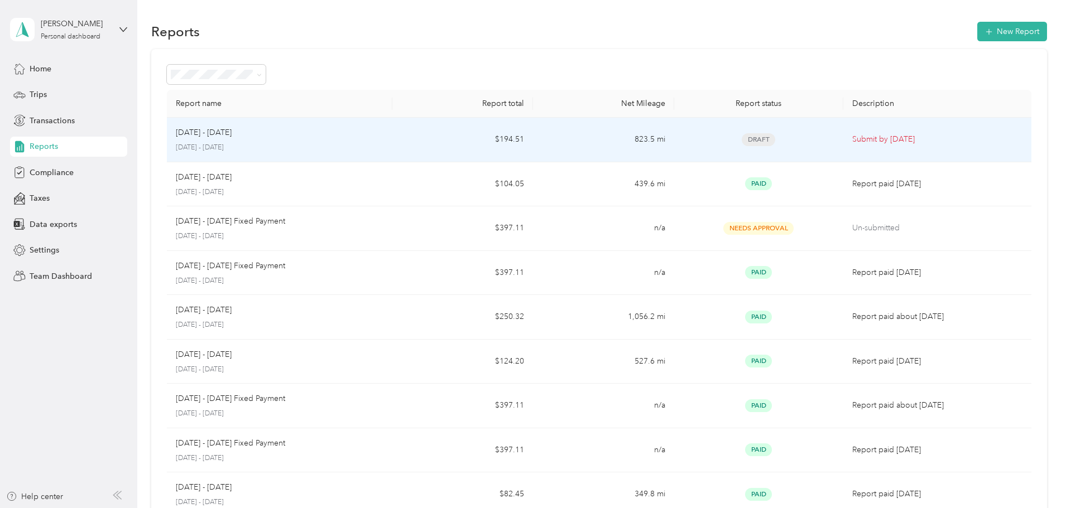
click at [232, 138] on p "[DATE] - [DATE]" at bounding box center [204, 133] width 56 height 12
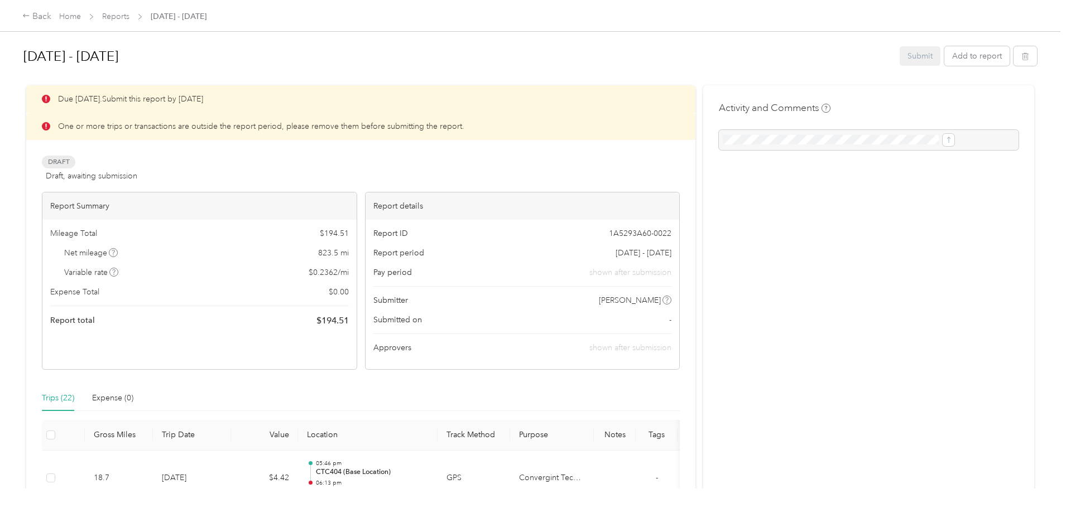
click at [118, 249] on span "Net mileage" at bounding box center [91, 253] width 54 height 12
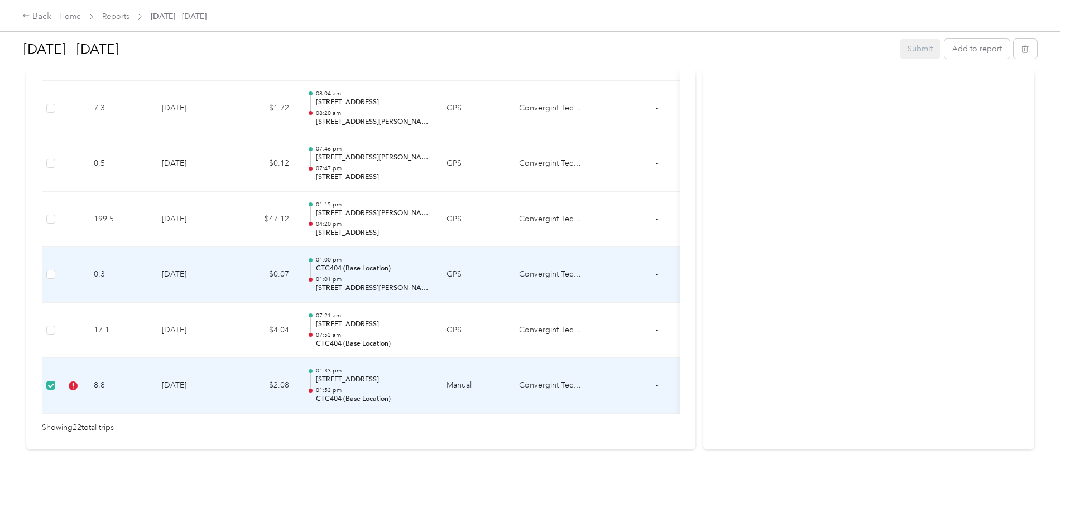
scroll to position [1275, 0]
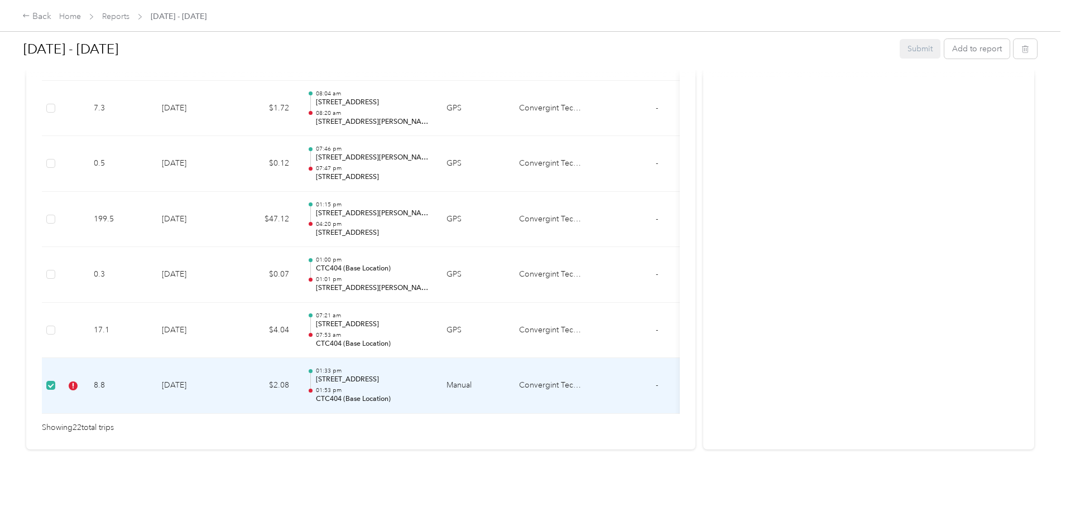
drag, startPoint x: 201, startPoint y: 368, endPoint x: 196, endPoint y: 374, distance: 7.1
click at [153, 374] on td "8.8" at bounding box center [119, 386] width 68 height 56
drag, startPoint x: 204, startPoint y: 371, endPoint x: 213, endPoint y: 452, distance: 81.4
click at [213, 453] on div "[DATE] - [DATE] Submit Add to report Due [DATE]. Submit this report by [DATE] O…" at bounding box center [530, 244] width 1061 height 489
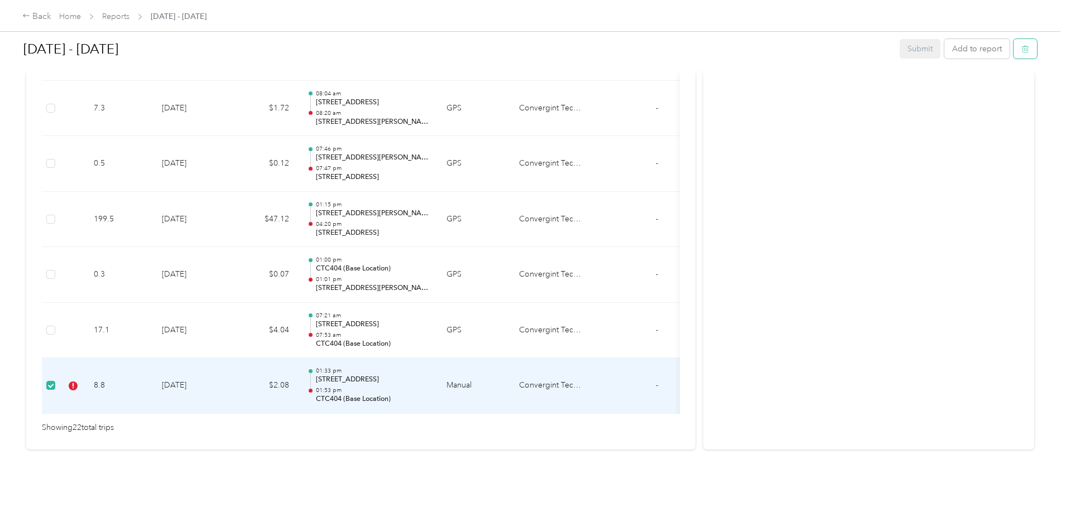
click at [1014, 54] on button "button" at bounding box center [1025, 49] width 23 height 20
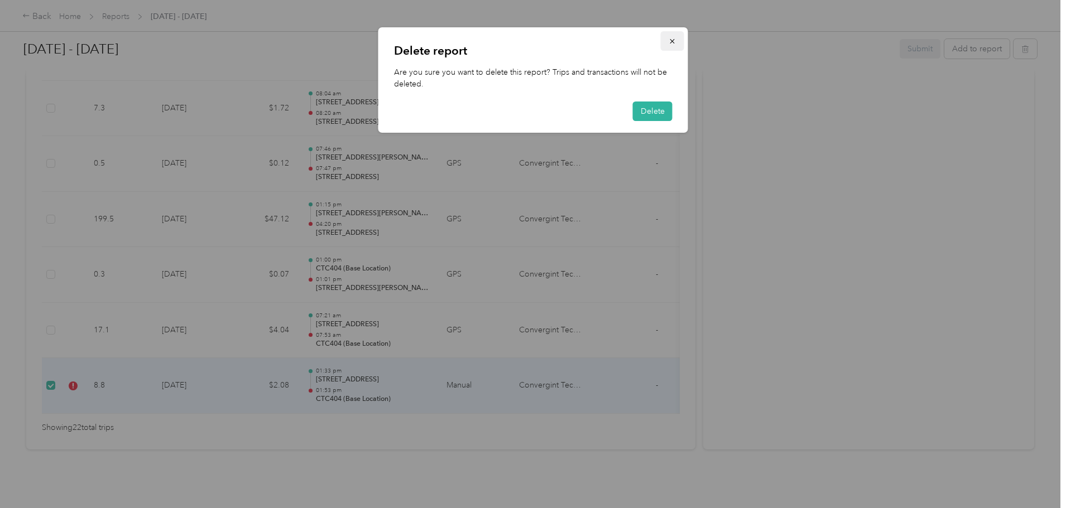
click at [675, 37] on icon "button" at bounding box center [673, 41] width 8 height 8
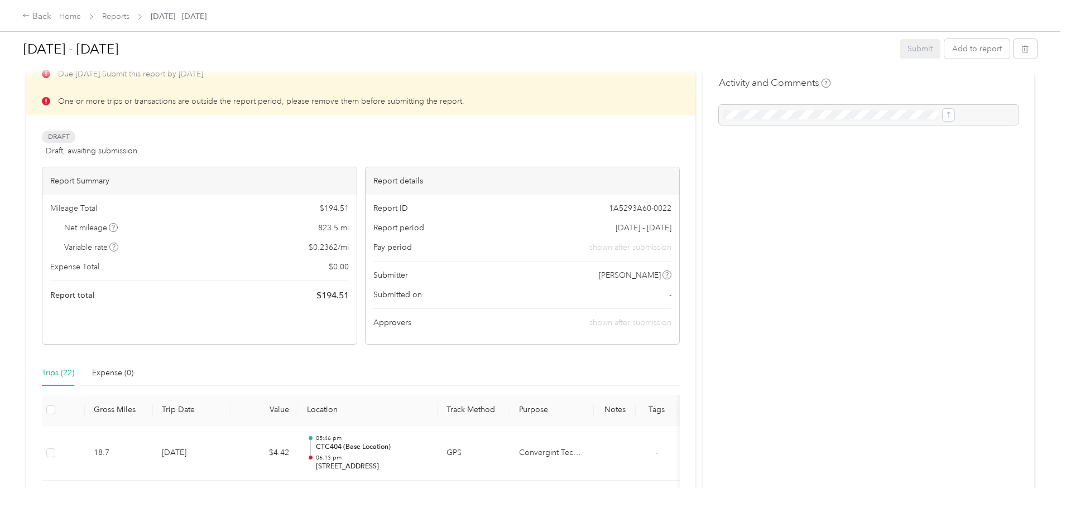
scroll to position [0, 0]
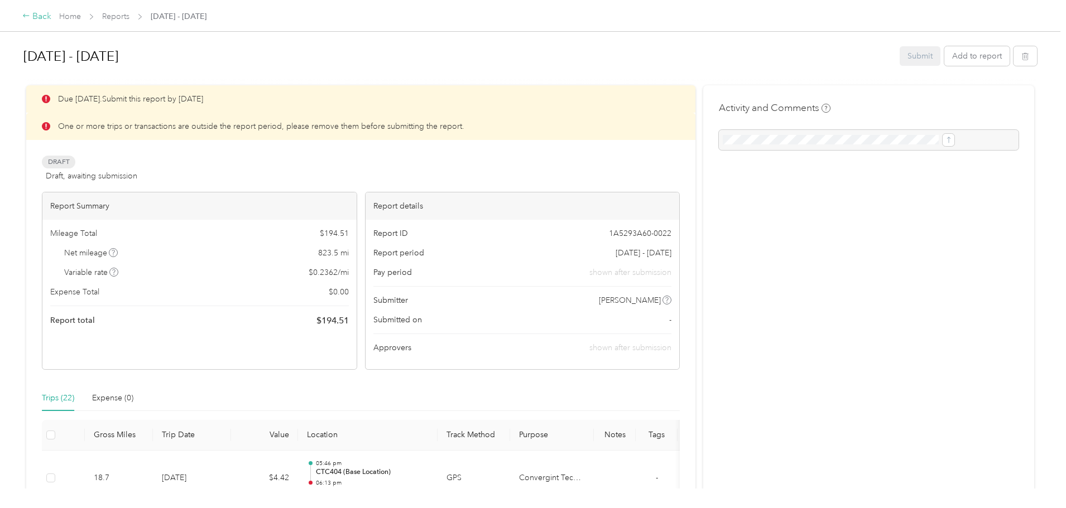
click at [51, 16] on div "Back" at bounding box center [36, 16] width 29 height 13
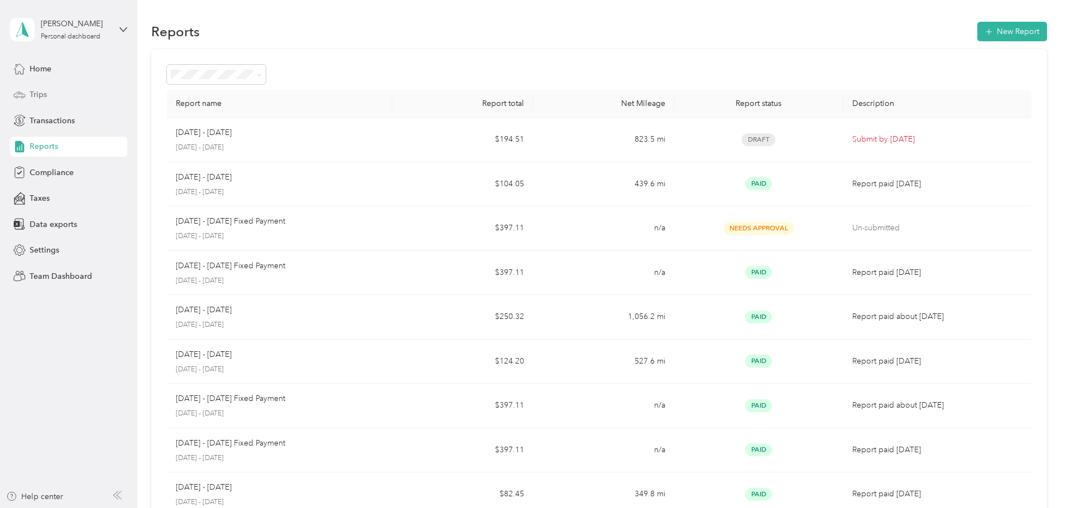
click at [36, 94] on span "Trips" at bounding box center [38, 95] width 17 height 12
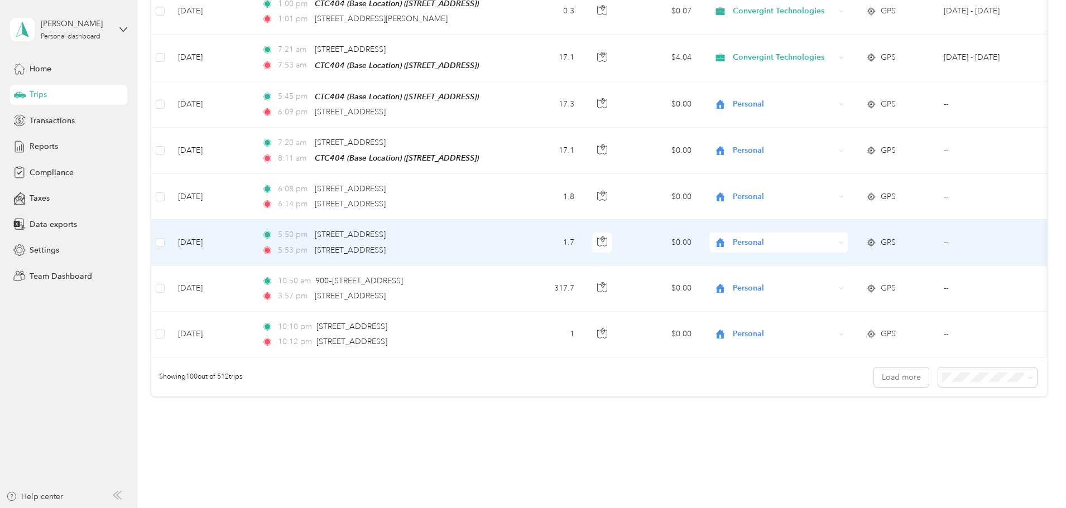
scroll to position [4473, 0]
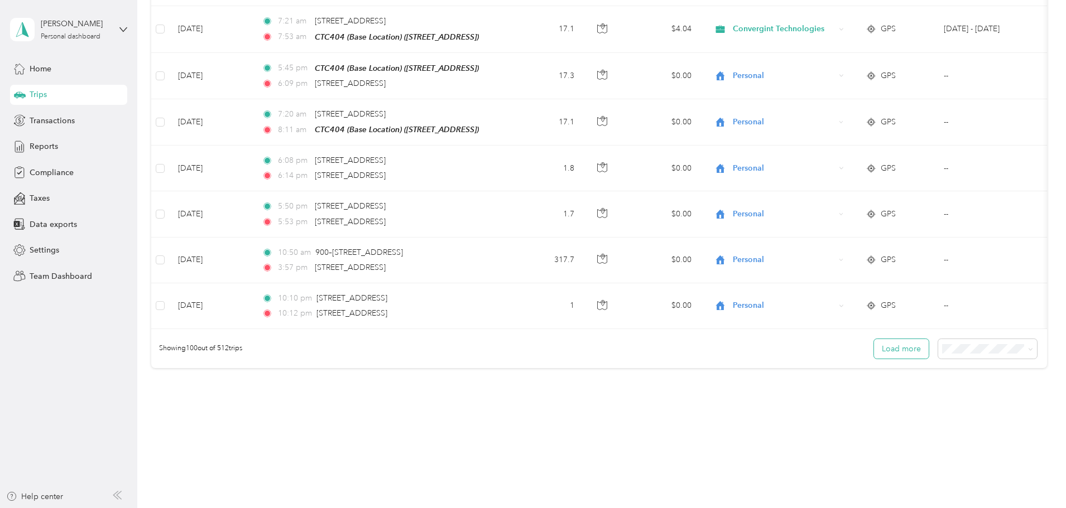
click at [874, 339] on button "Load more" at bounding box center [901, 349] width 55 height 20
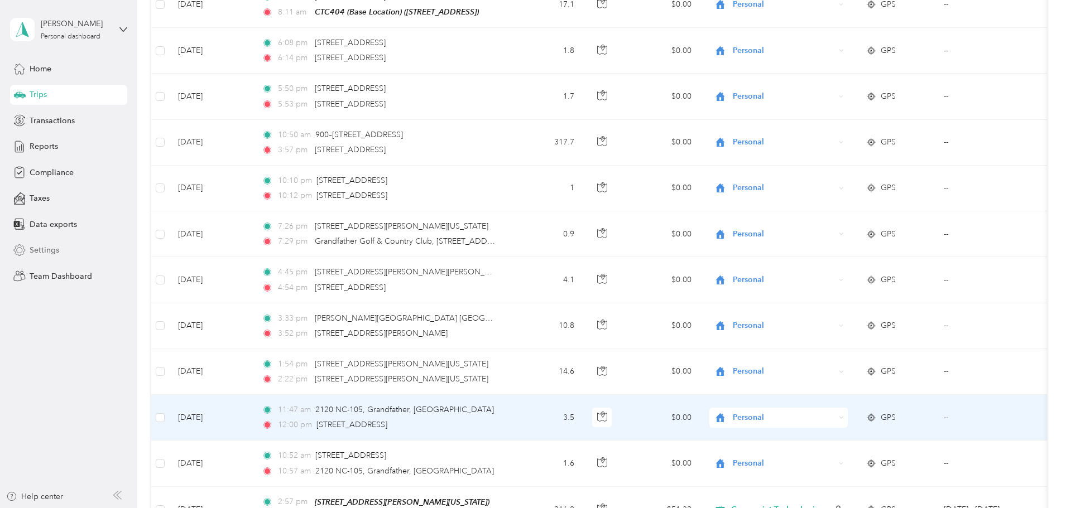
scroll to position [4584, 0]
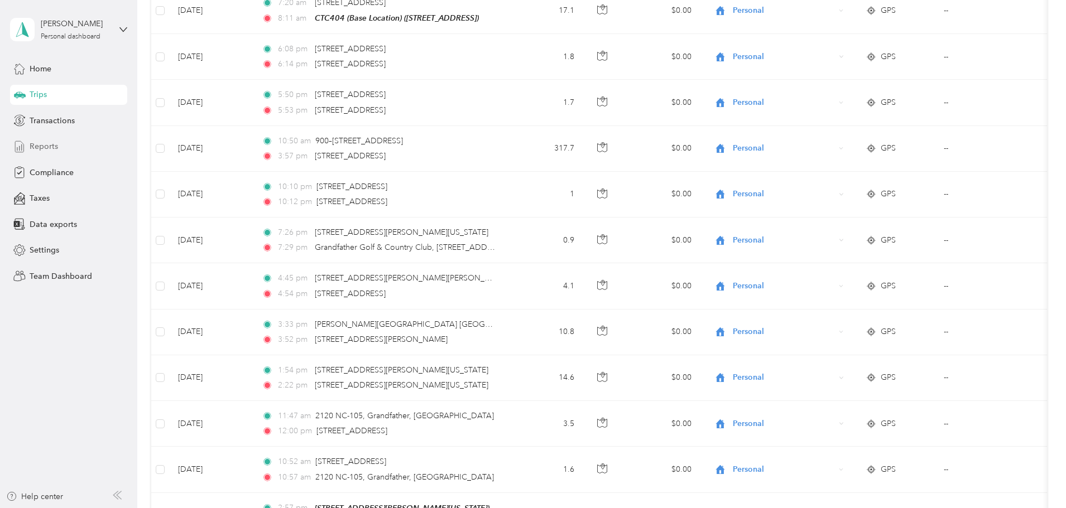
click at [60, 147] on div "Reports" at bounding box center [68, 147] width 117 height 20
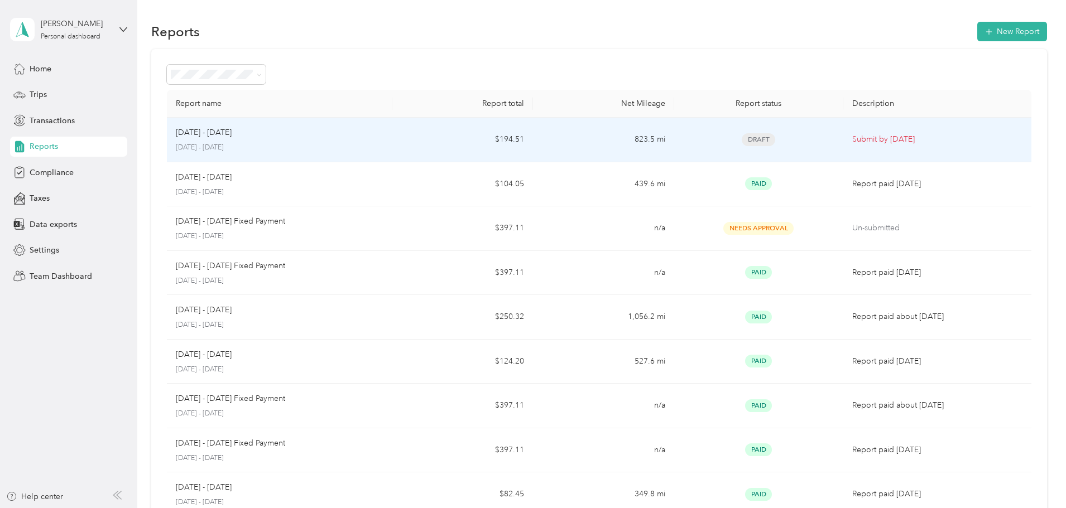
click at [445, 133] on td "$194.51" at bounding box center [462, 140] width 141 height 45
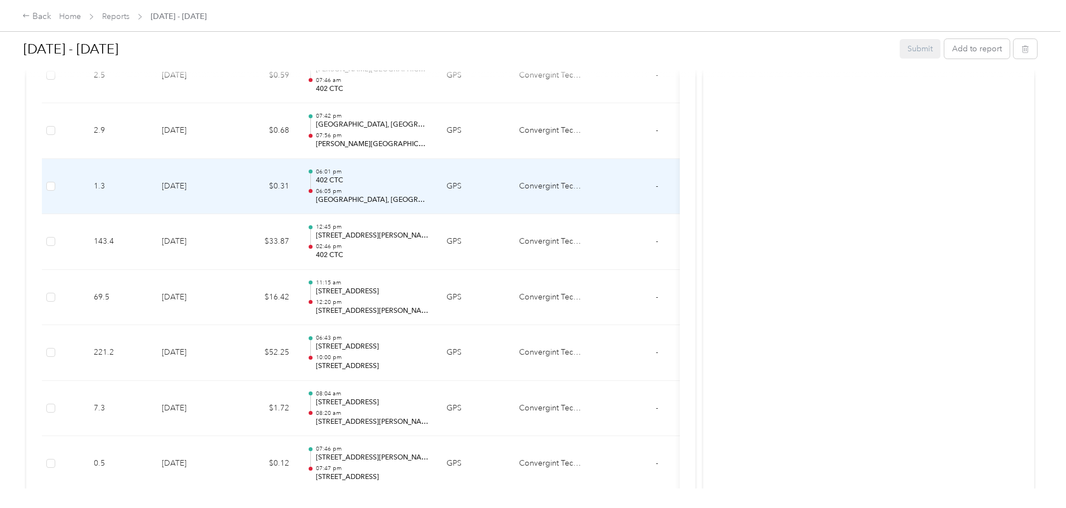
scroll to position [1275, 0]
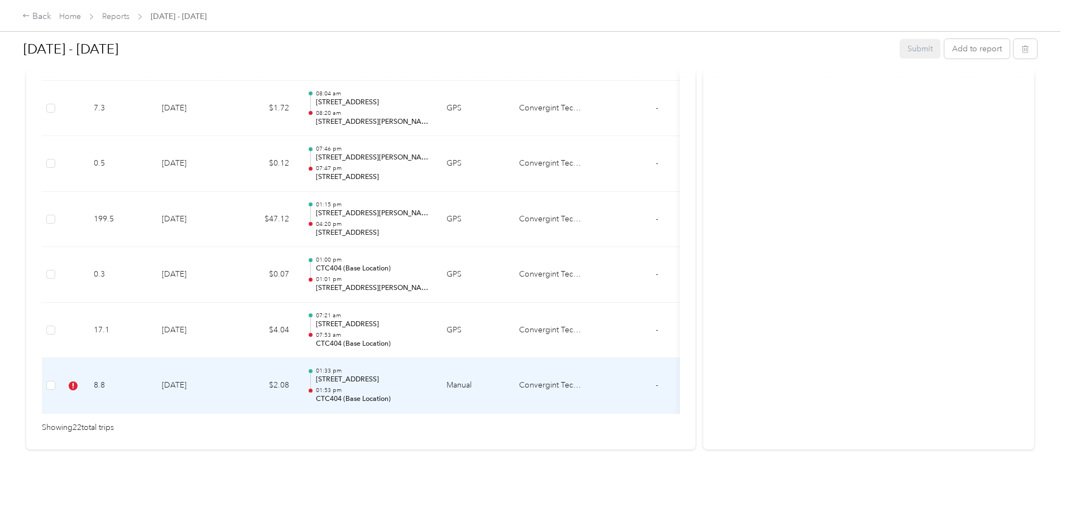
drag, startPoint x: 193, startPoint y: 370, endPoint x: 182, endPoint y: 380, distance: 14.6
click at [153, 380] on td "8.8" at bounding box center [119, 386] width 68 height 56
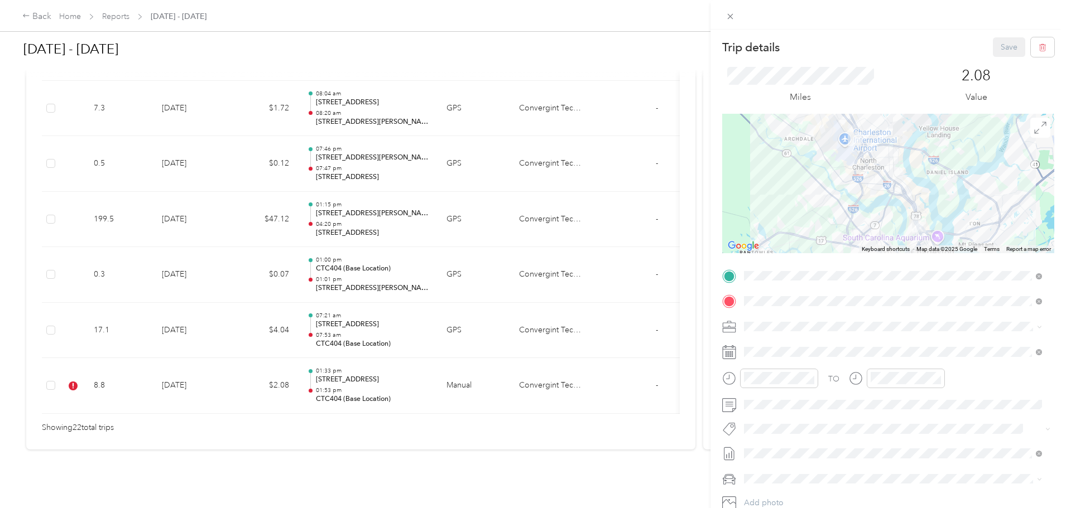
click at [142, 371] on div "Trip details Save This trip cannot be edited because it is either under review,…" at bounding box center [533, 254] width 1066 height 508
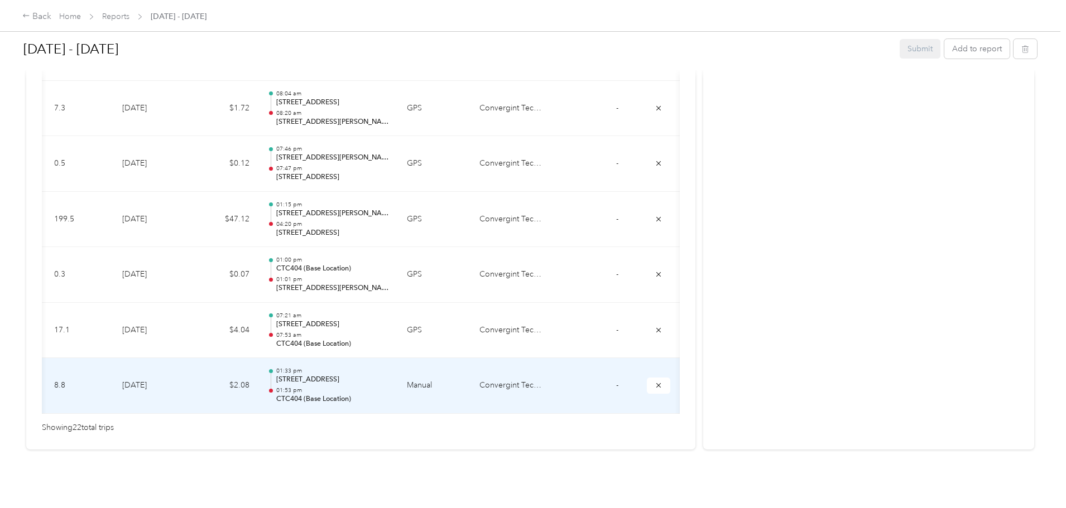
scroll to position [0, 160]
click at [647, 378] on button "submit" at bounding box center [658, 386] width 23 height 16
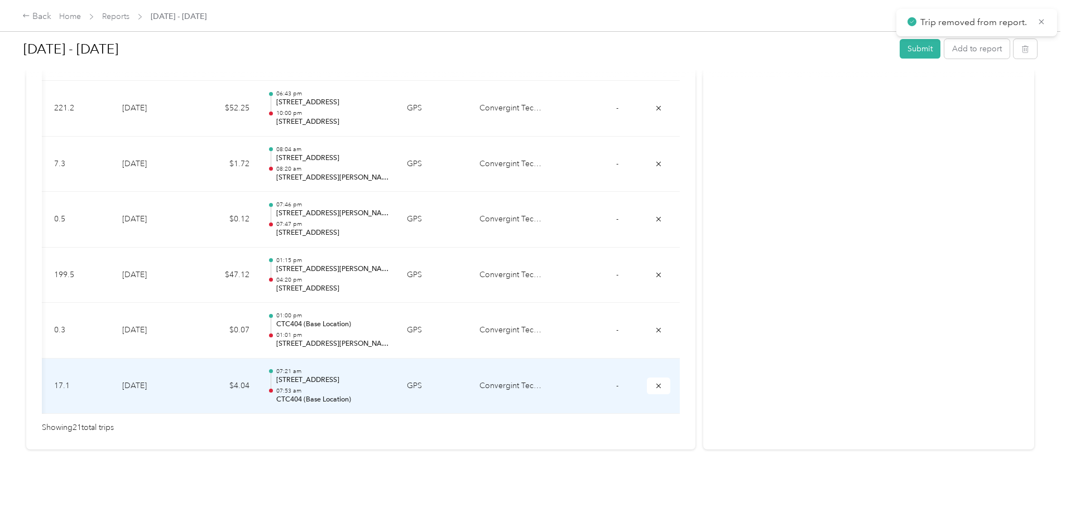
click at [655, 382] on icon "submit" at bounding box center [659, 386] width 8 height 8
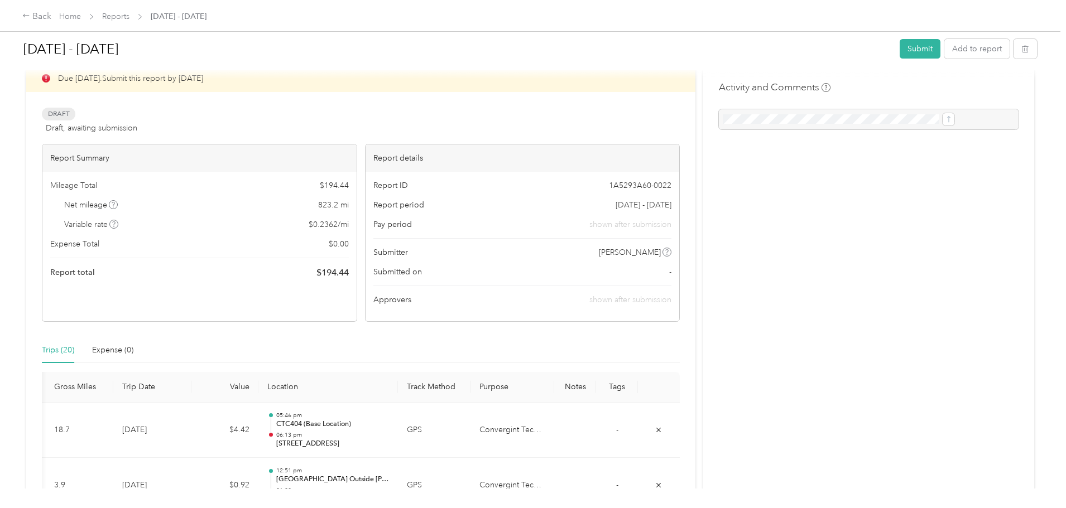
scroll to position [0, 0]
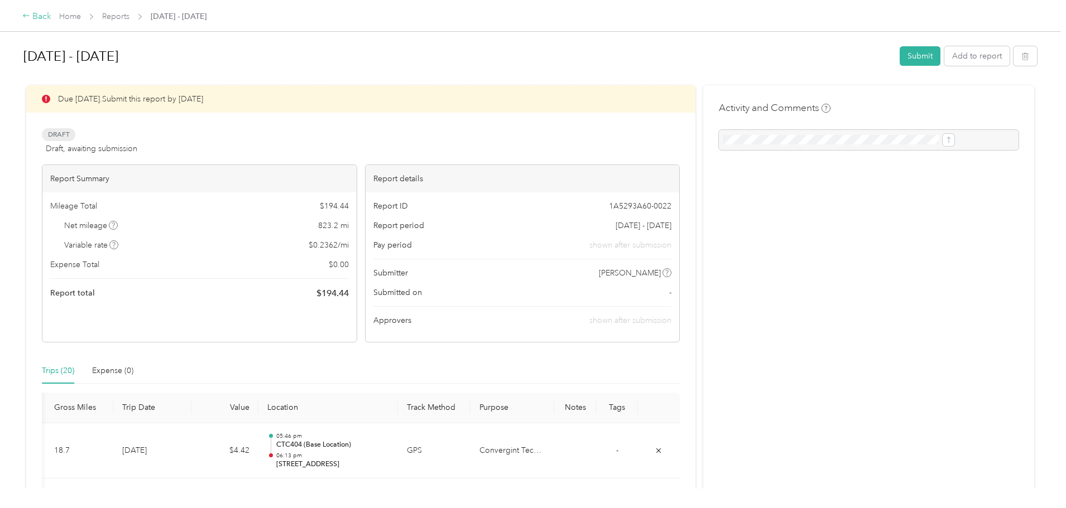
click at [51, 17] on div "Back" at bounding box center [36, 16] width 29 height 13
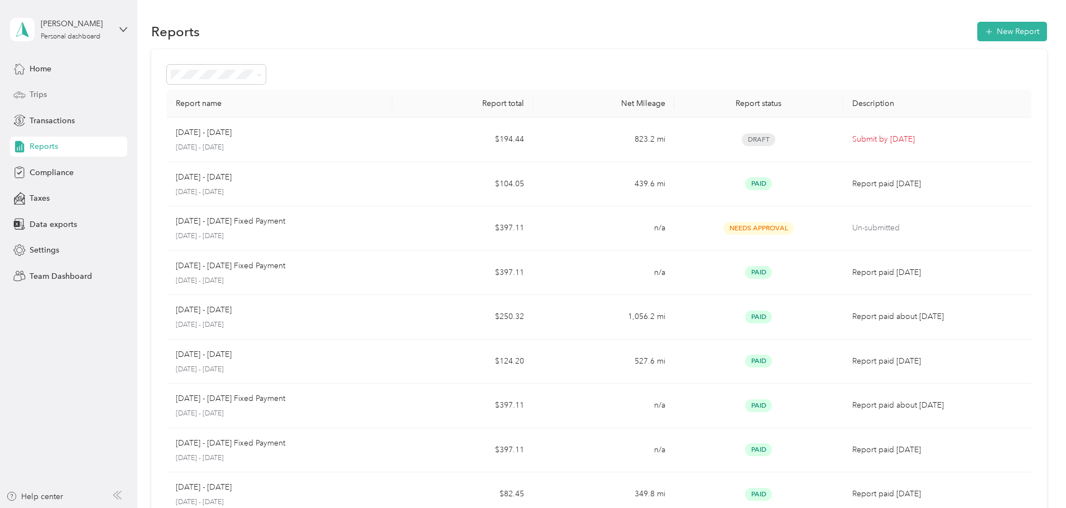
click at [41, 94] on span "Trips" at bounding box center [38, 95] width 17 height 12
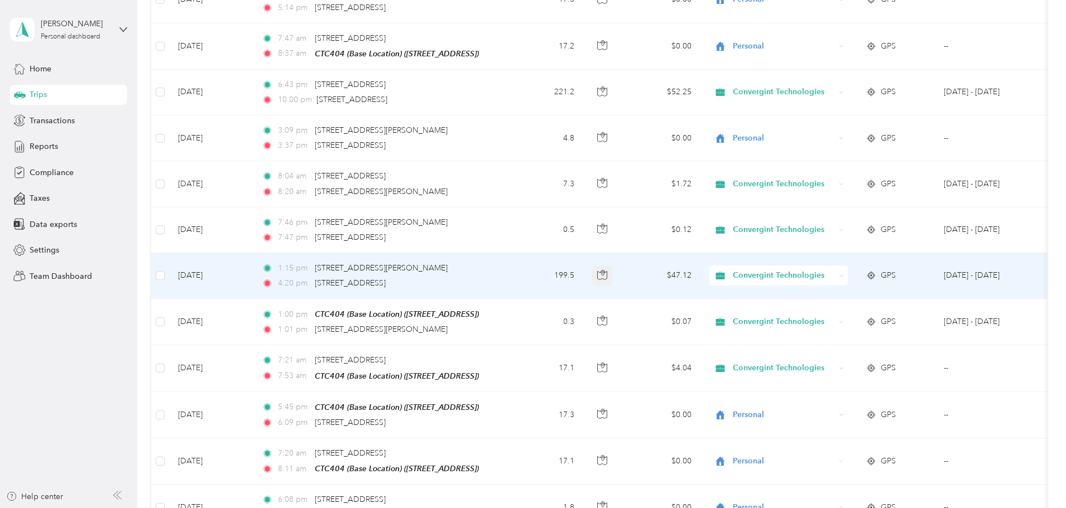
scroll to position [4130, 0]
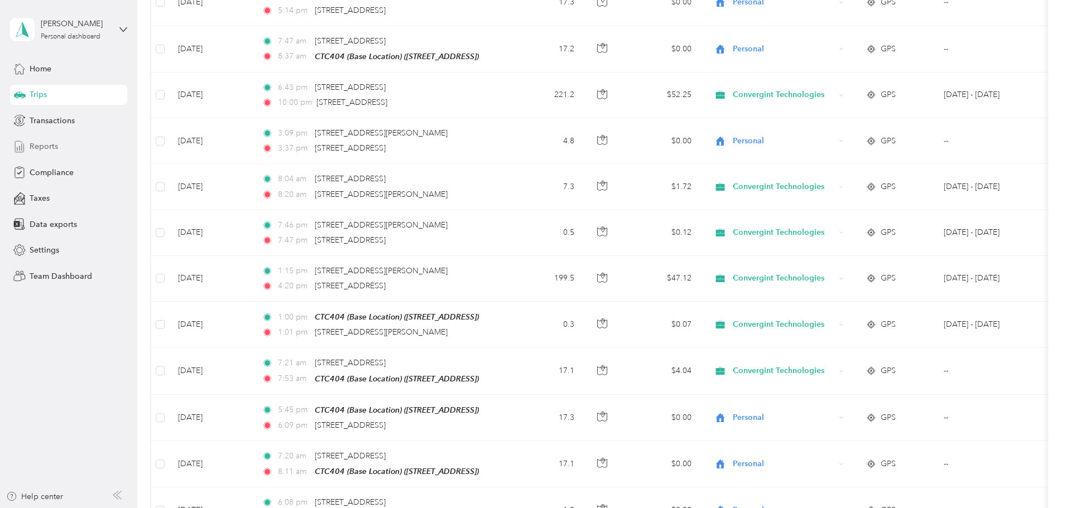
click at [41, 146] on span "Reports" at bounding box center [44, 147] width 28 height 12
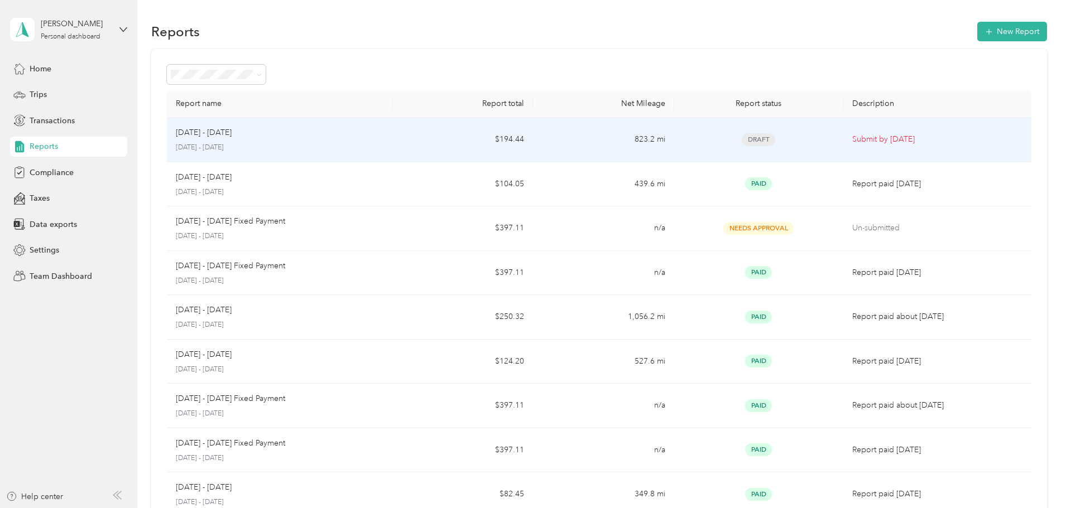
click at [232, 136] on p "[DATE] - [DATE]" at bounding box center [204, 133] width 56 height 12
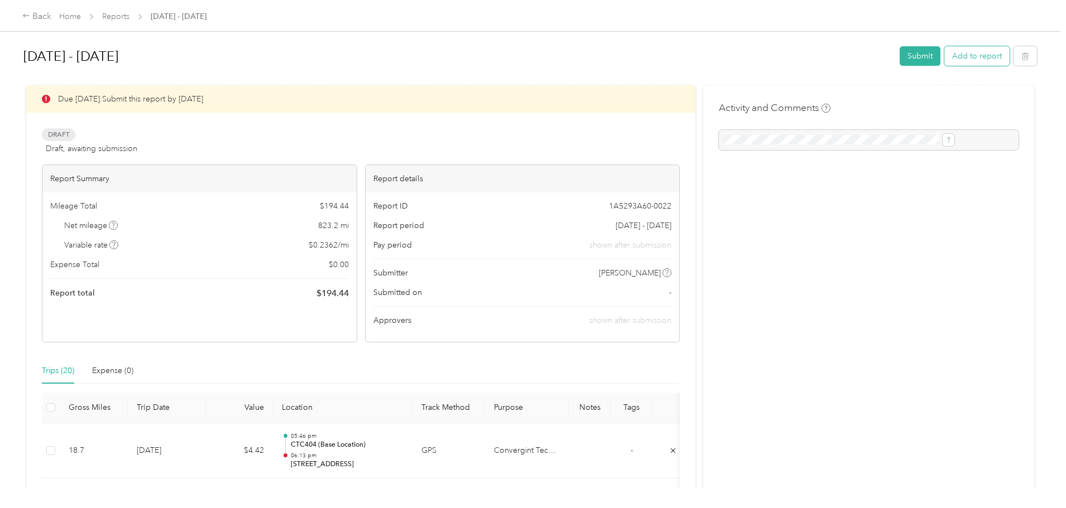
click at [944, 57] on button "Add to report" at bounding box center [976, 56] width 65 height 20
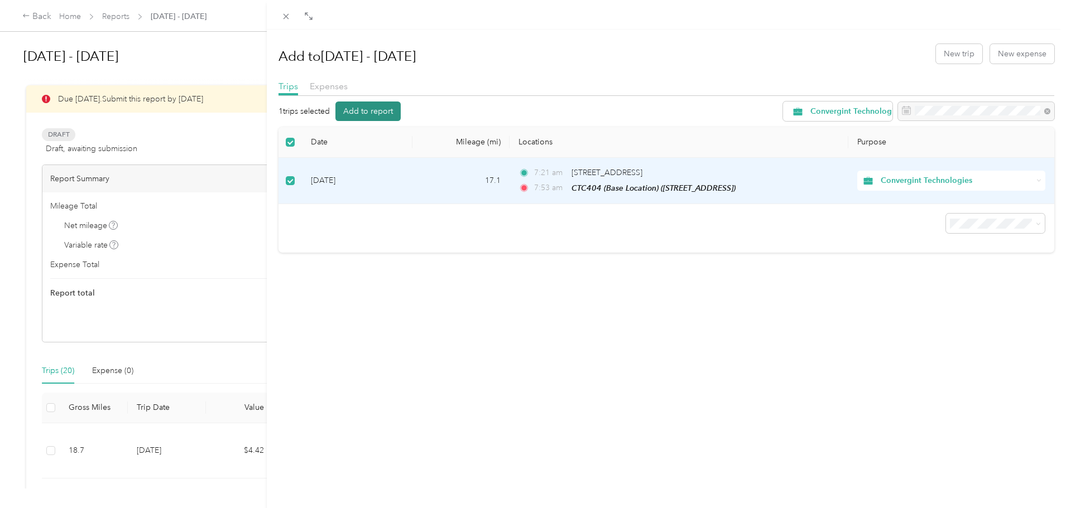
click at [367, 104] on button "Add to report" at bounding box center [367, 112] width 65 height 20
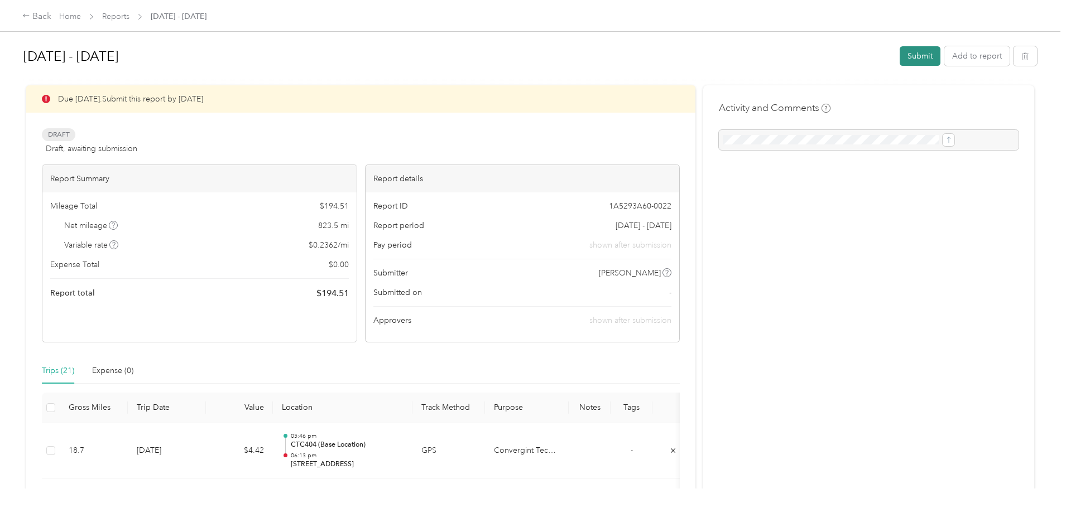
click at [900, 58] on button "Submit" at bounding box center [920, 56] width 41 height 20
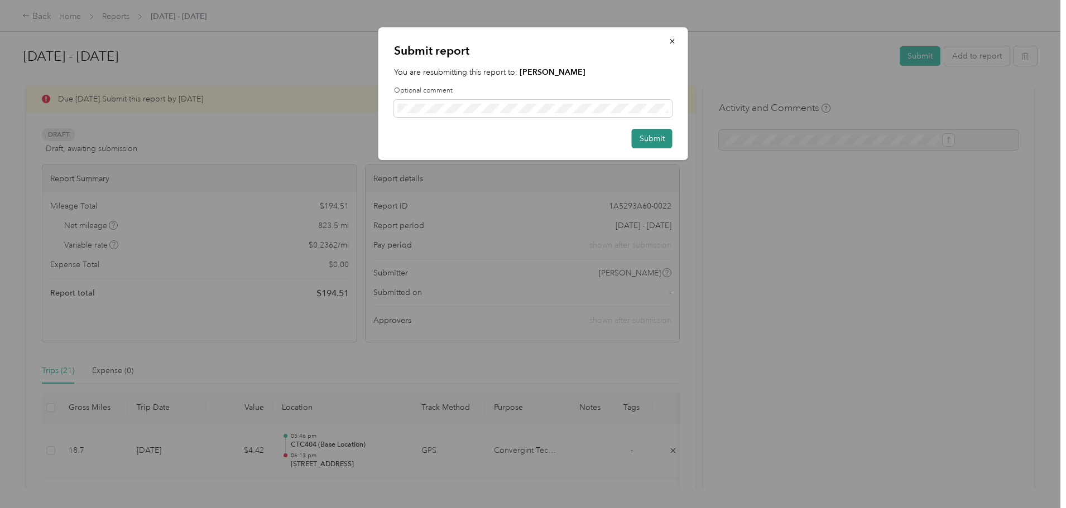
click at [646, 143] on button "Submit" at bounding box center [652, 139] width 41 height 20
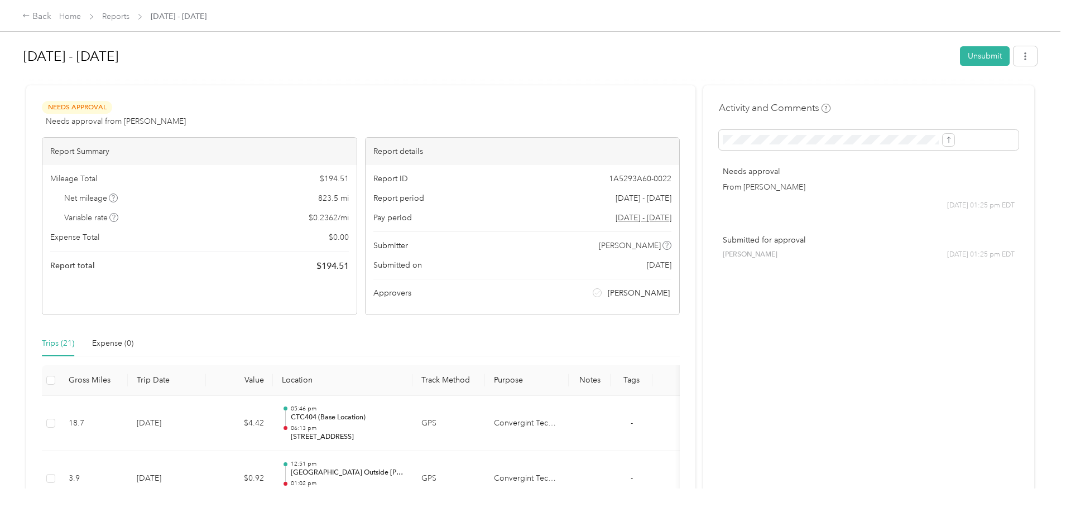
click at [1010, 359] on div "Back Home Reports [DATE] - [DATE] [DATE] - [DATE] Unsubmit Needs Approval Needs…" at bounding box center [530, 254] width 1061 height 508
click at [357, 57] on h1 "[DATE] - [DATE]" at bounding box center [487, 56] width 929 height 27
click at [81, 14] on link "Home" at bounding box center [70, 16] width 22 height 9
